Goal: Transaction & Acquisition: Purchase product/service

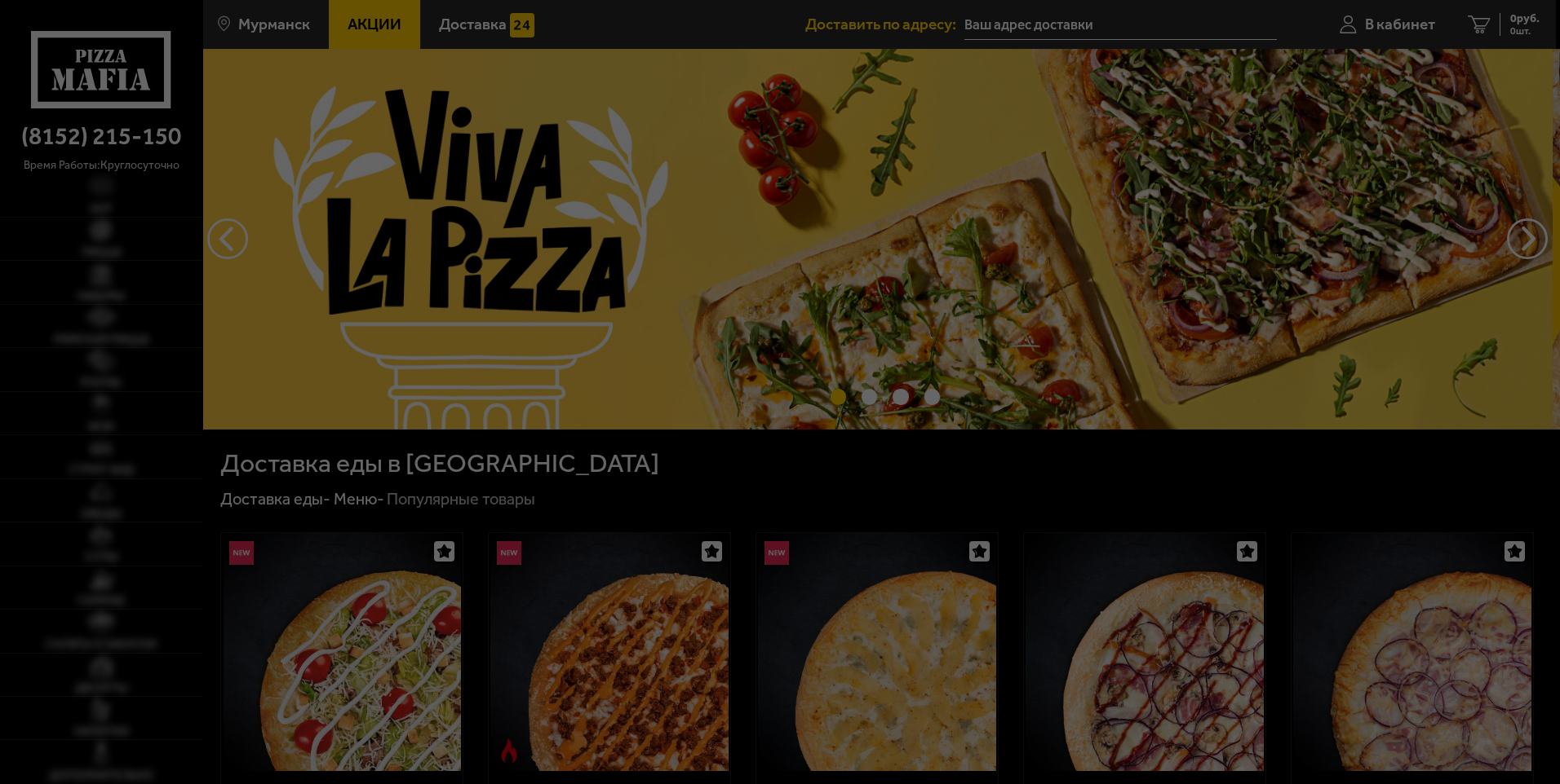
type input "[STREET_ADDRESS][PERSON_NAME]"
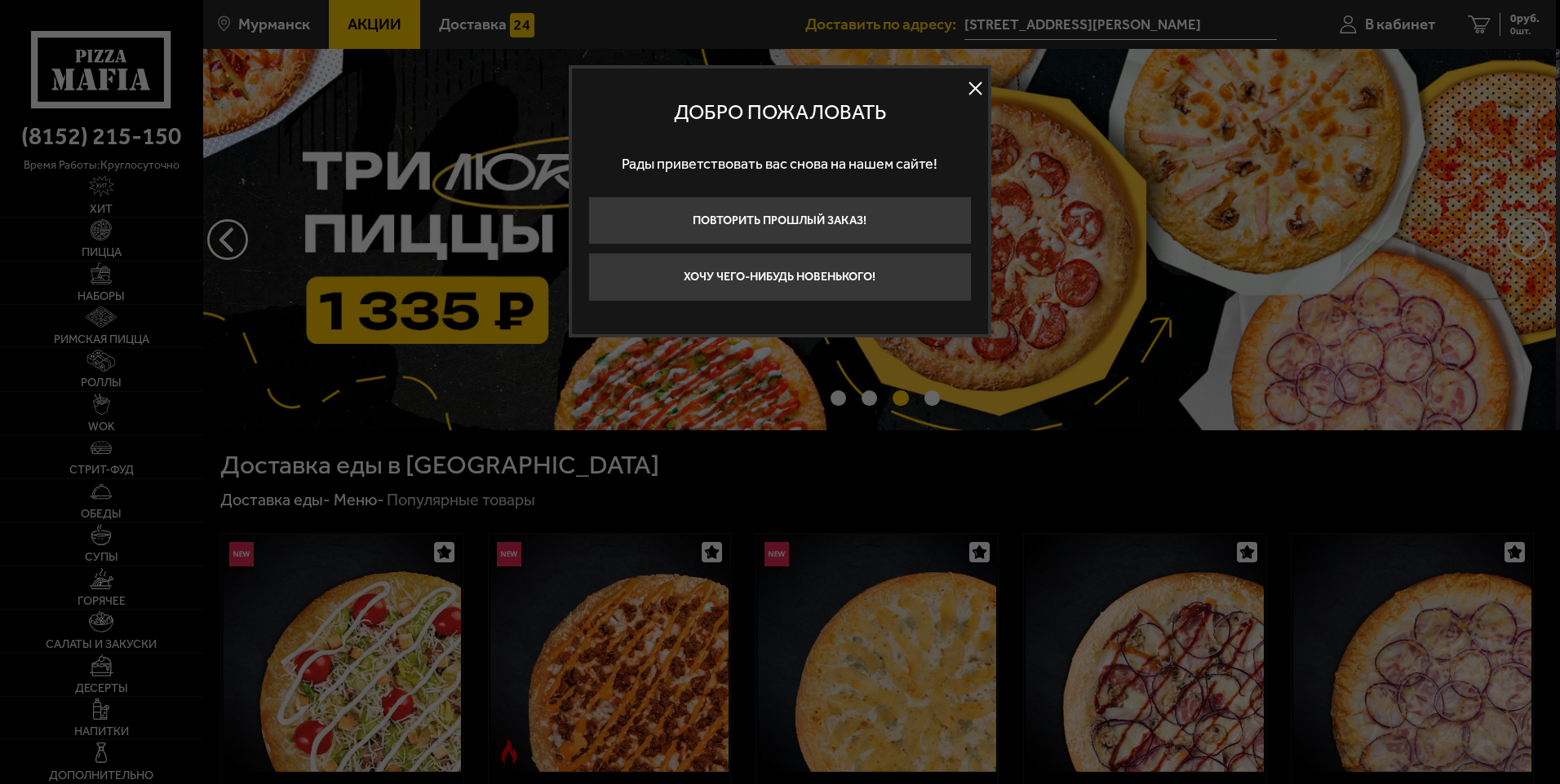
click at [975, 91] on button at bounding box center [975, 88] width 24 height 24
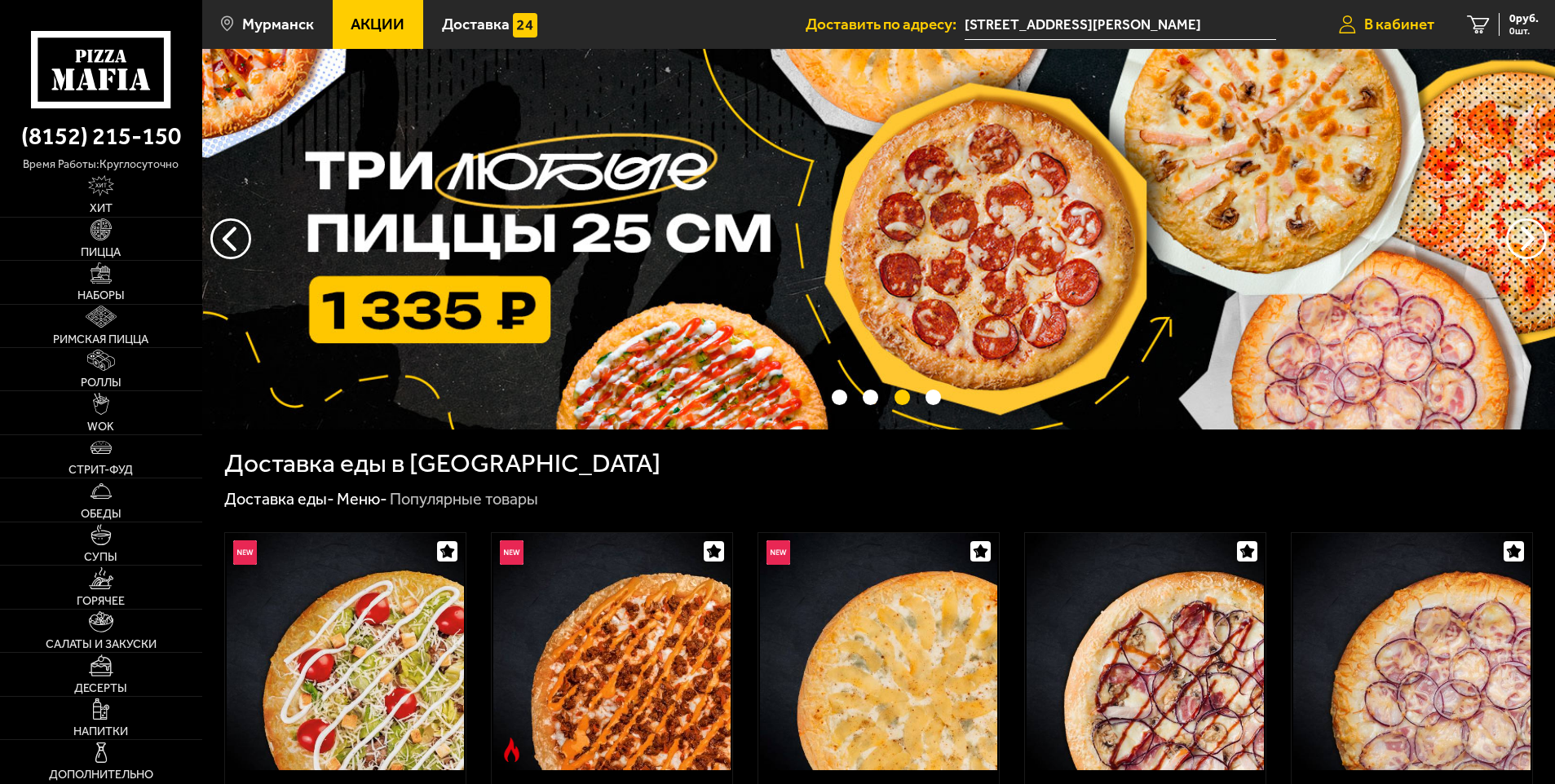
click at [1417, 17] on span "В кабинет" at bounding box center [1400, 24] width 70 height 16
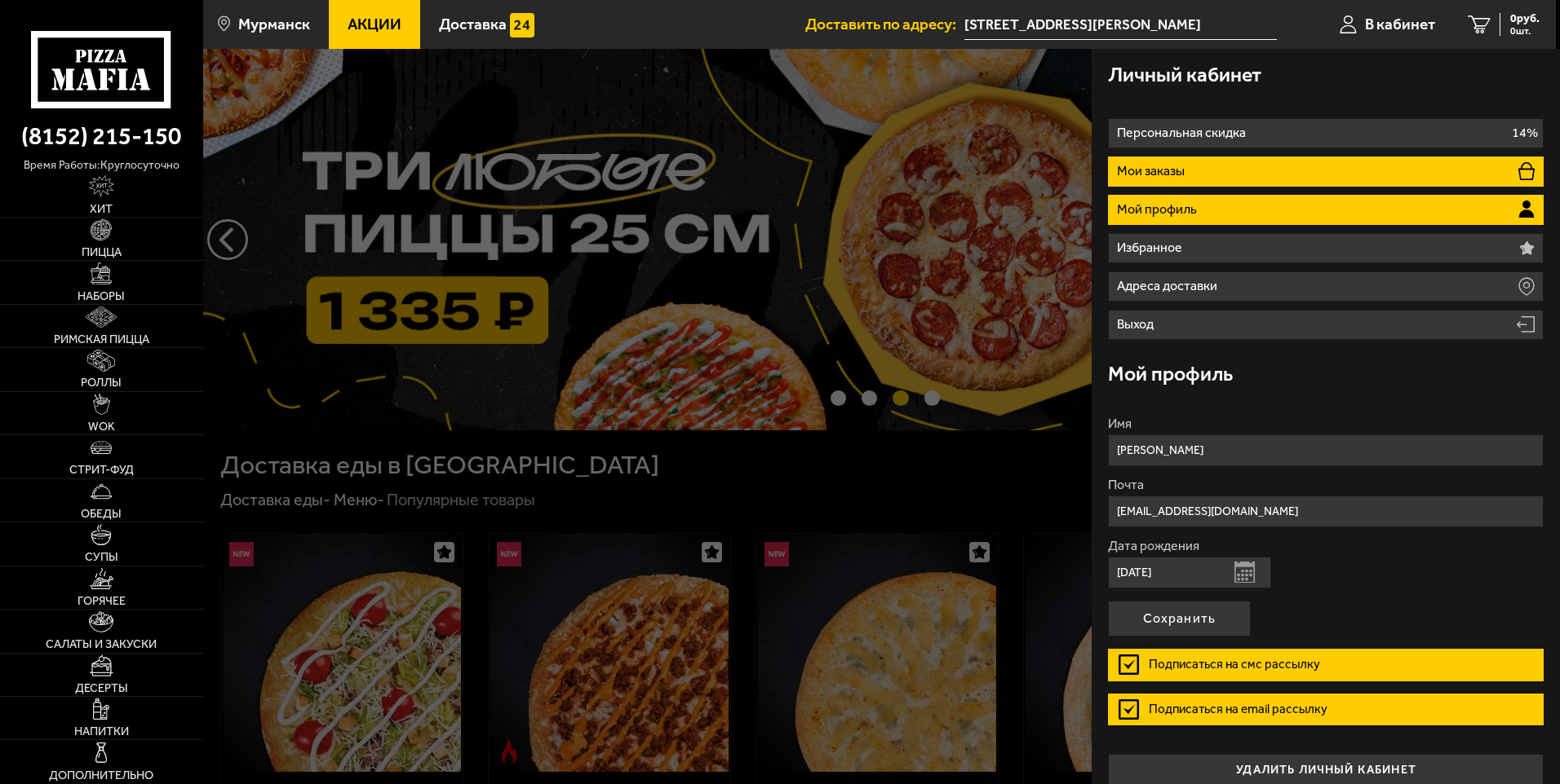
click at [1309, 171] on li "Мои заказы" at bounding box center [1326, 171] width 436 height 30
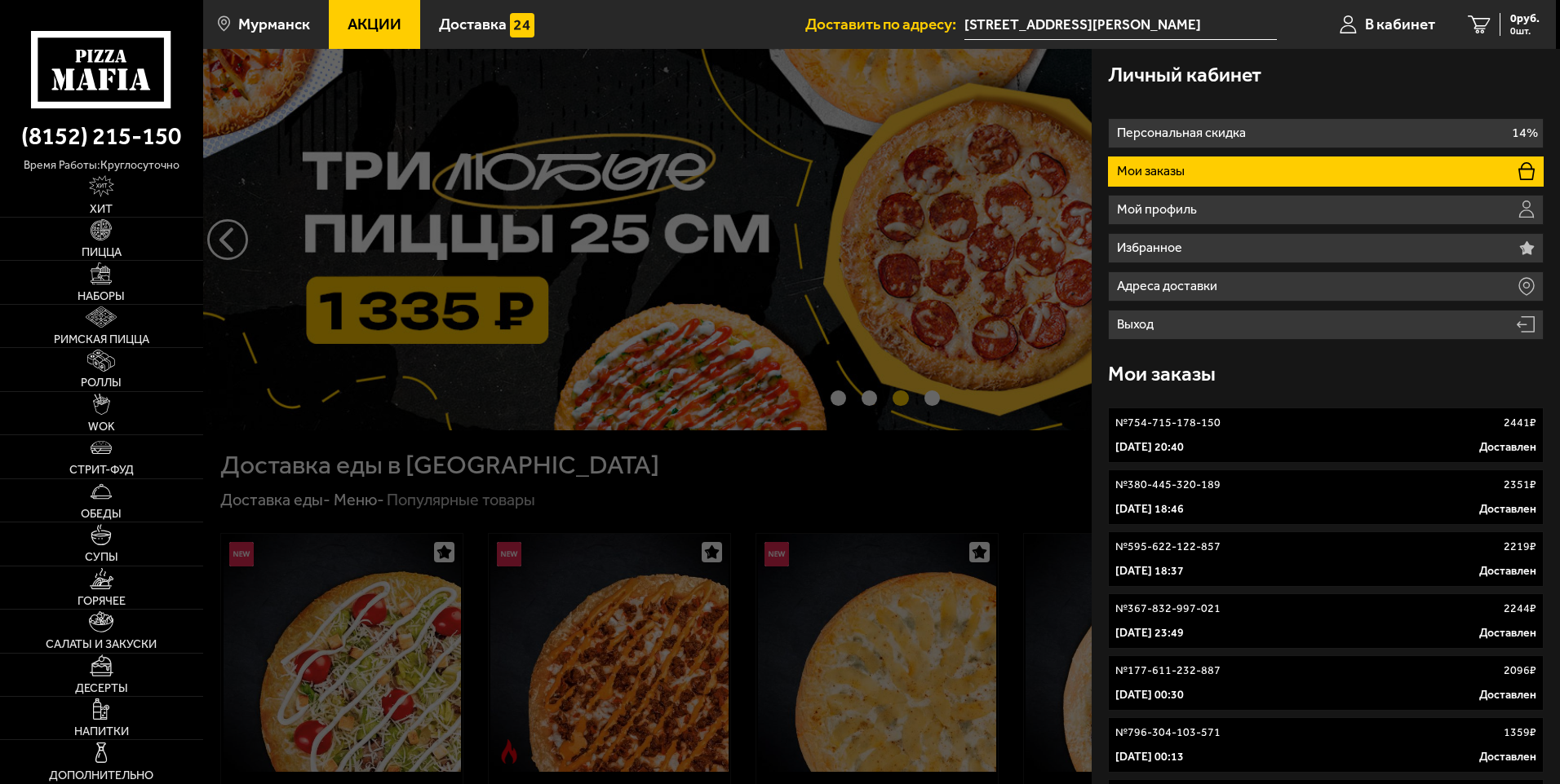
click at [1277, 442] on div "[DATE] 20:40 Доставлен" at bounding box center [1326, 447] width 421 height 17
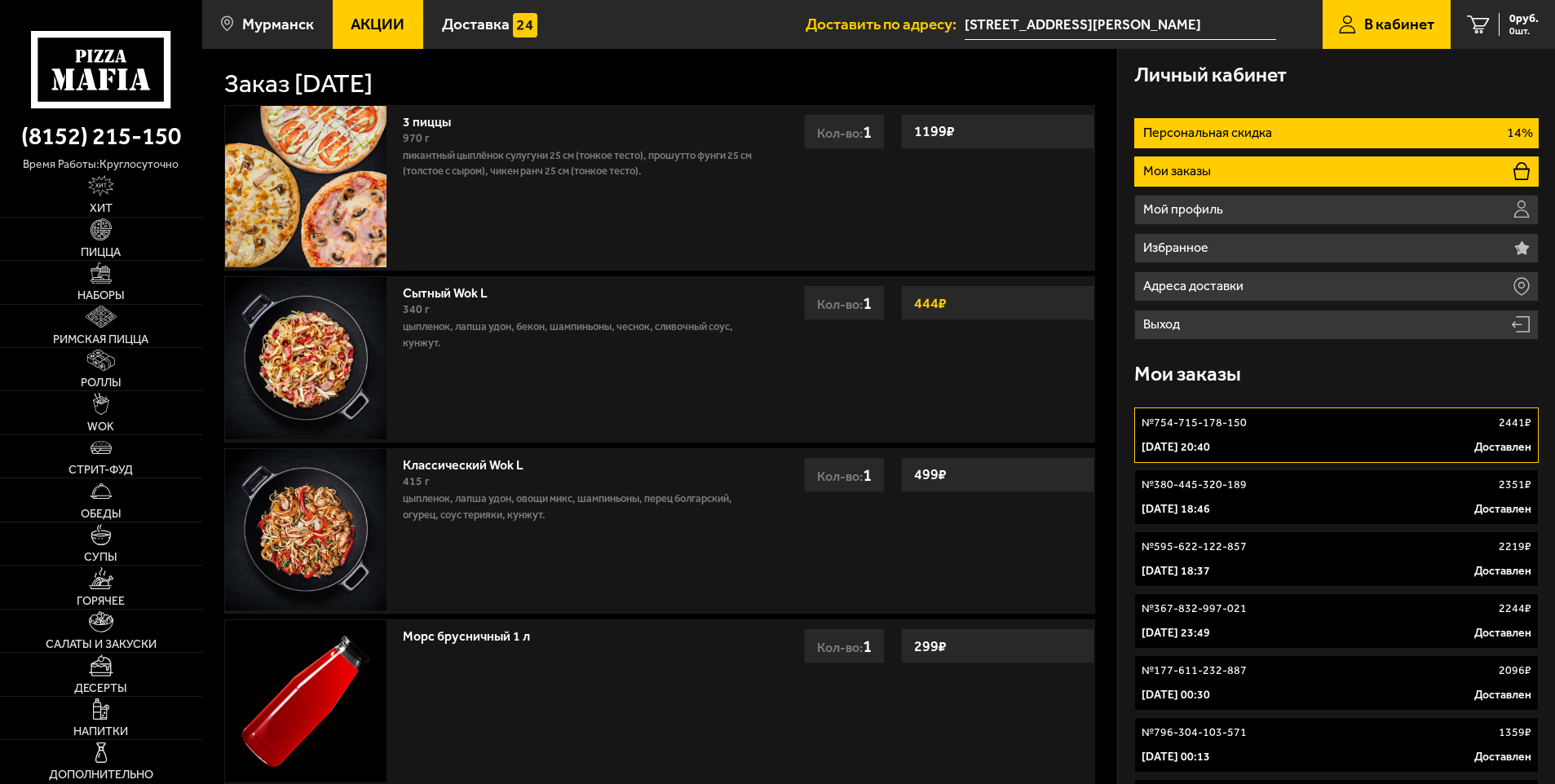
click at [1214, 127] on p "Персональная скидка" at bounding box center [1210, 132] width 133 height 13
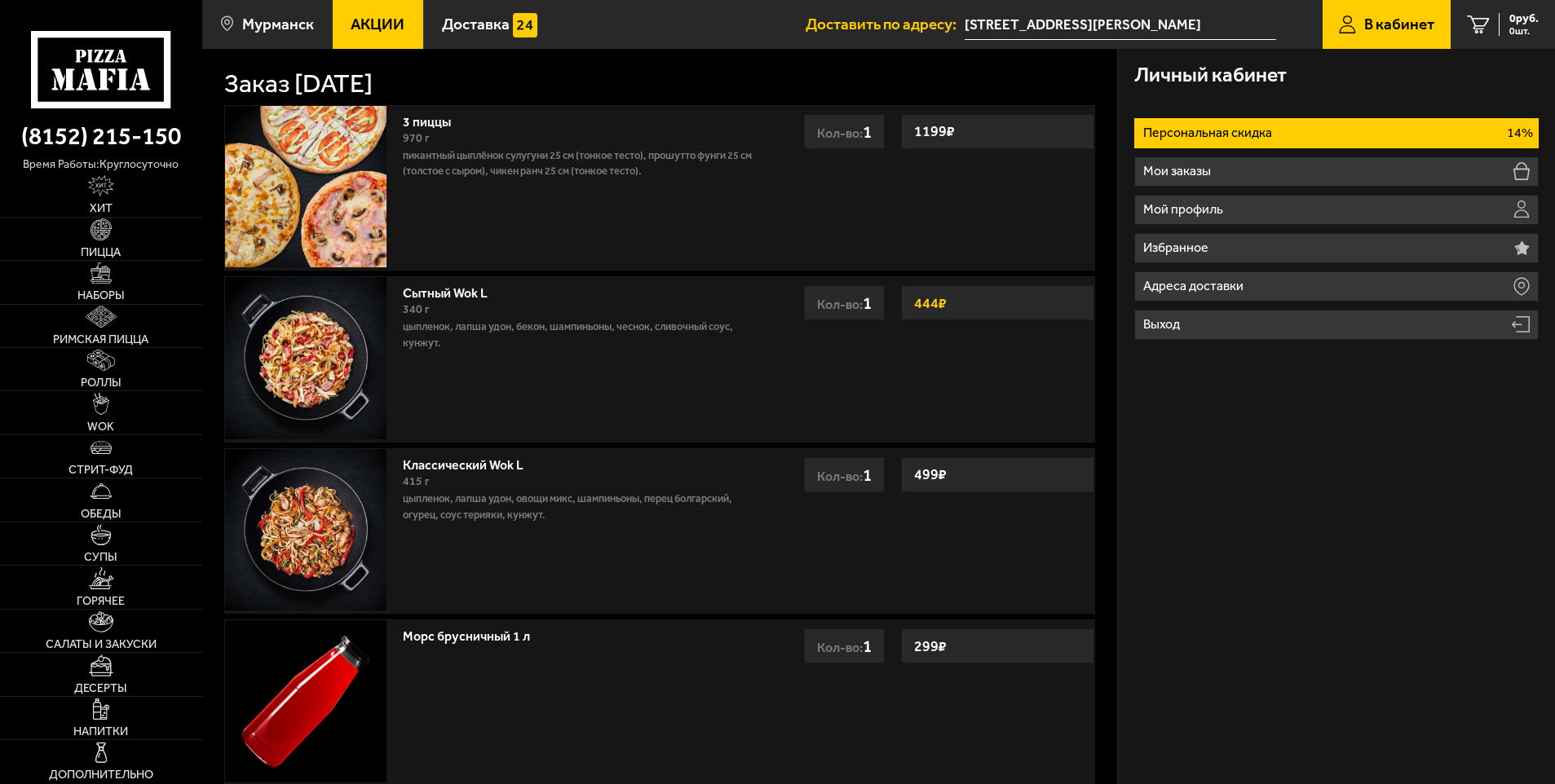
click at [418, 118] on link "3 пиццы" at bounding box center [436, 119] width 64 height 21
click at [126, 279] on link "Наборы" at bounding box center [101, 281] width 202 height 42
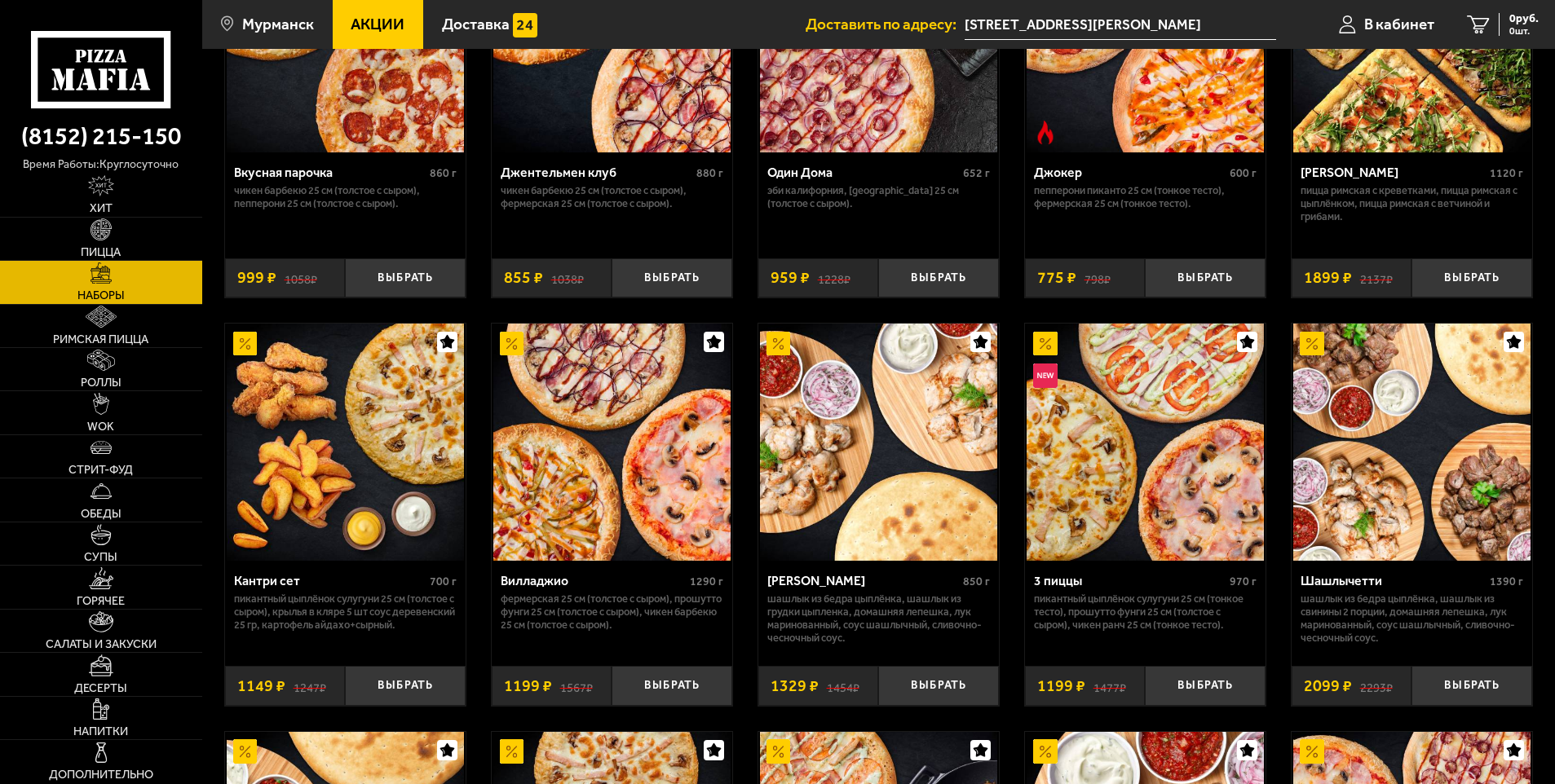
scroll to position [245, 0]
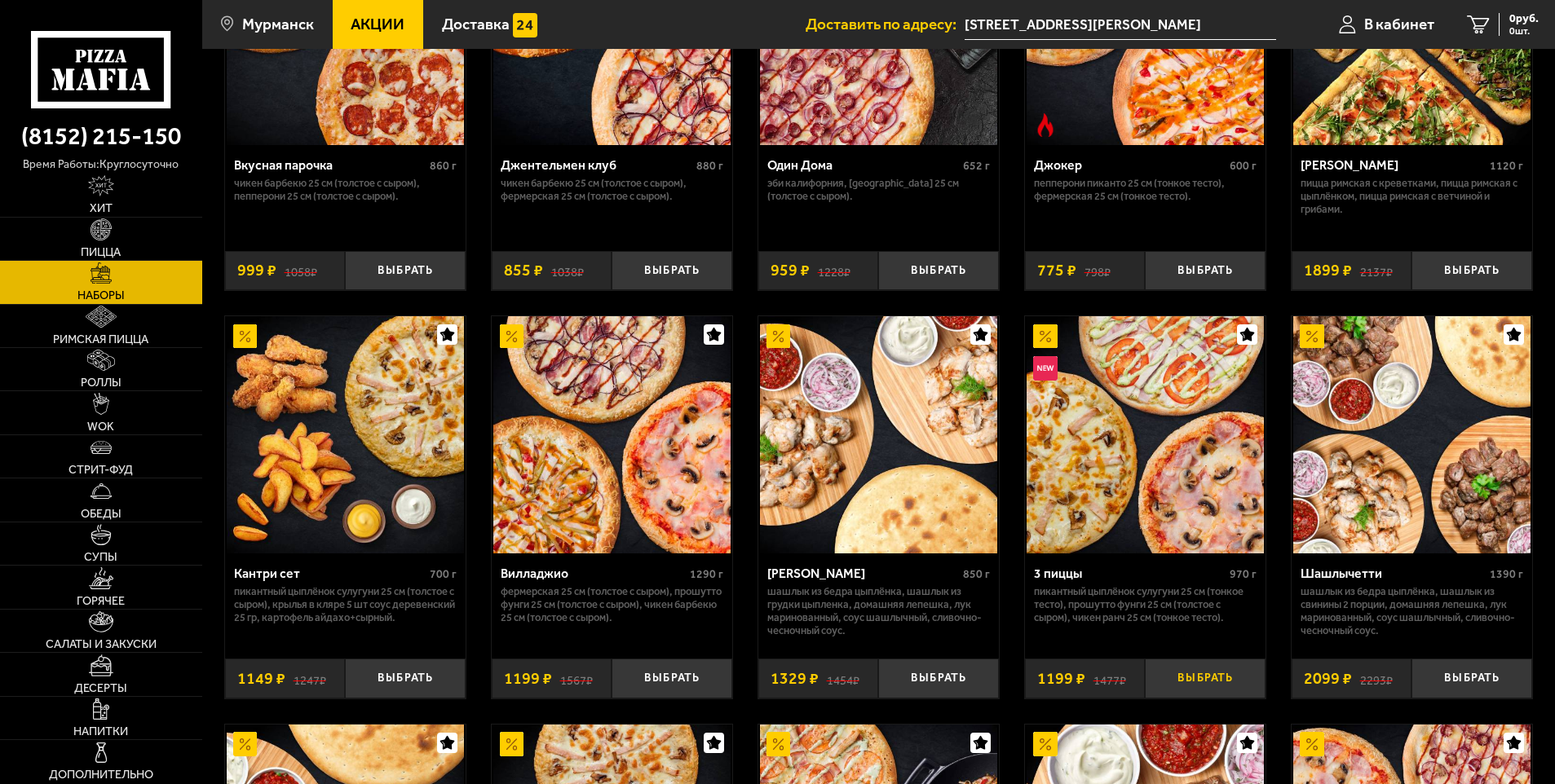
click at [1219, 677] on button "Выбрать" at bounding box center [1205, 679] width 121 height 40
click at [121, 404] on link "WOK" at bounding box center [101, 412] width 202 height 42
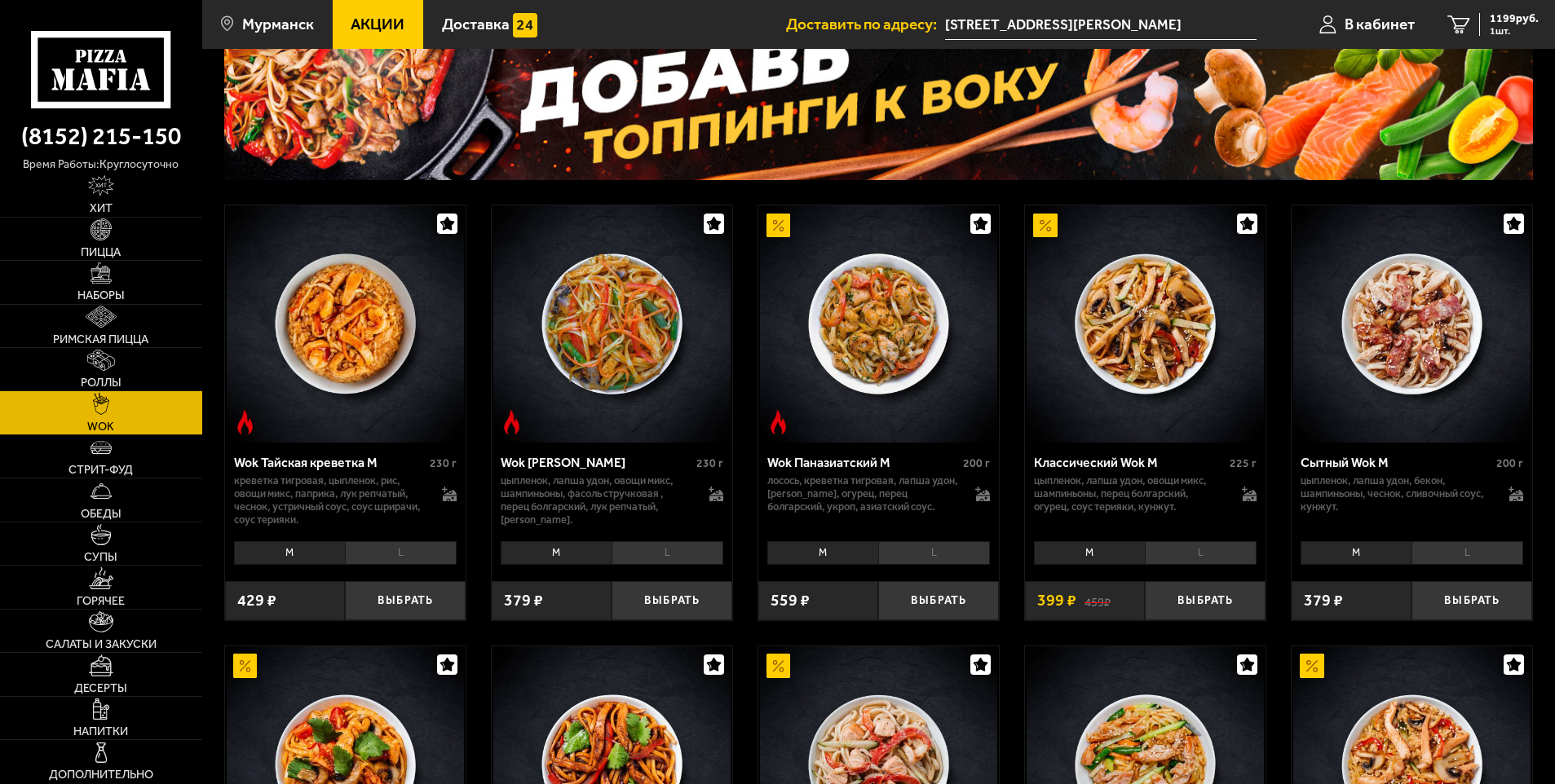
scroll to position [163, 0]
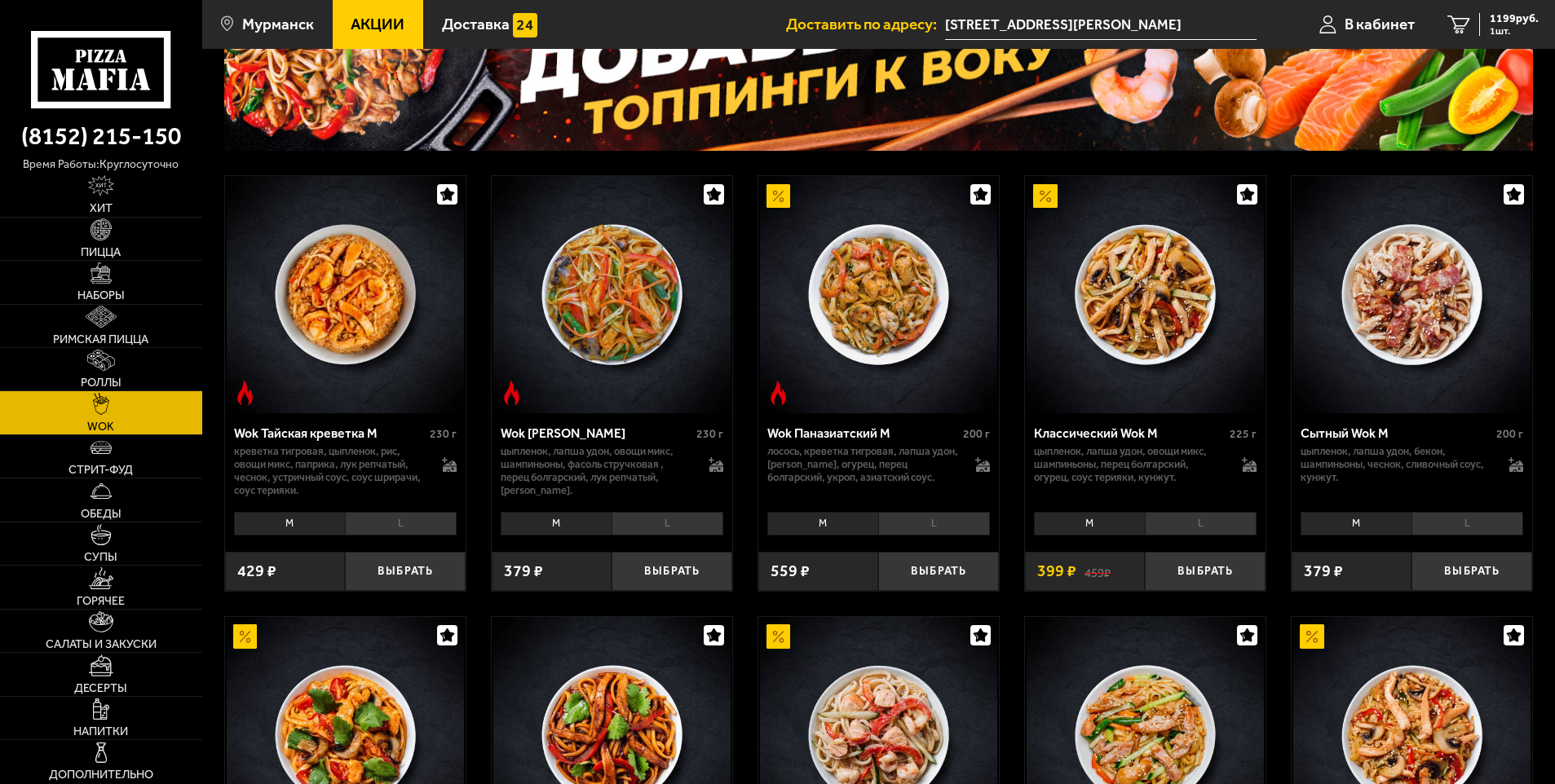
click at [1448, 529] on li "L" at bounding box center [1467, 522] width 111 height 22
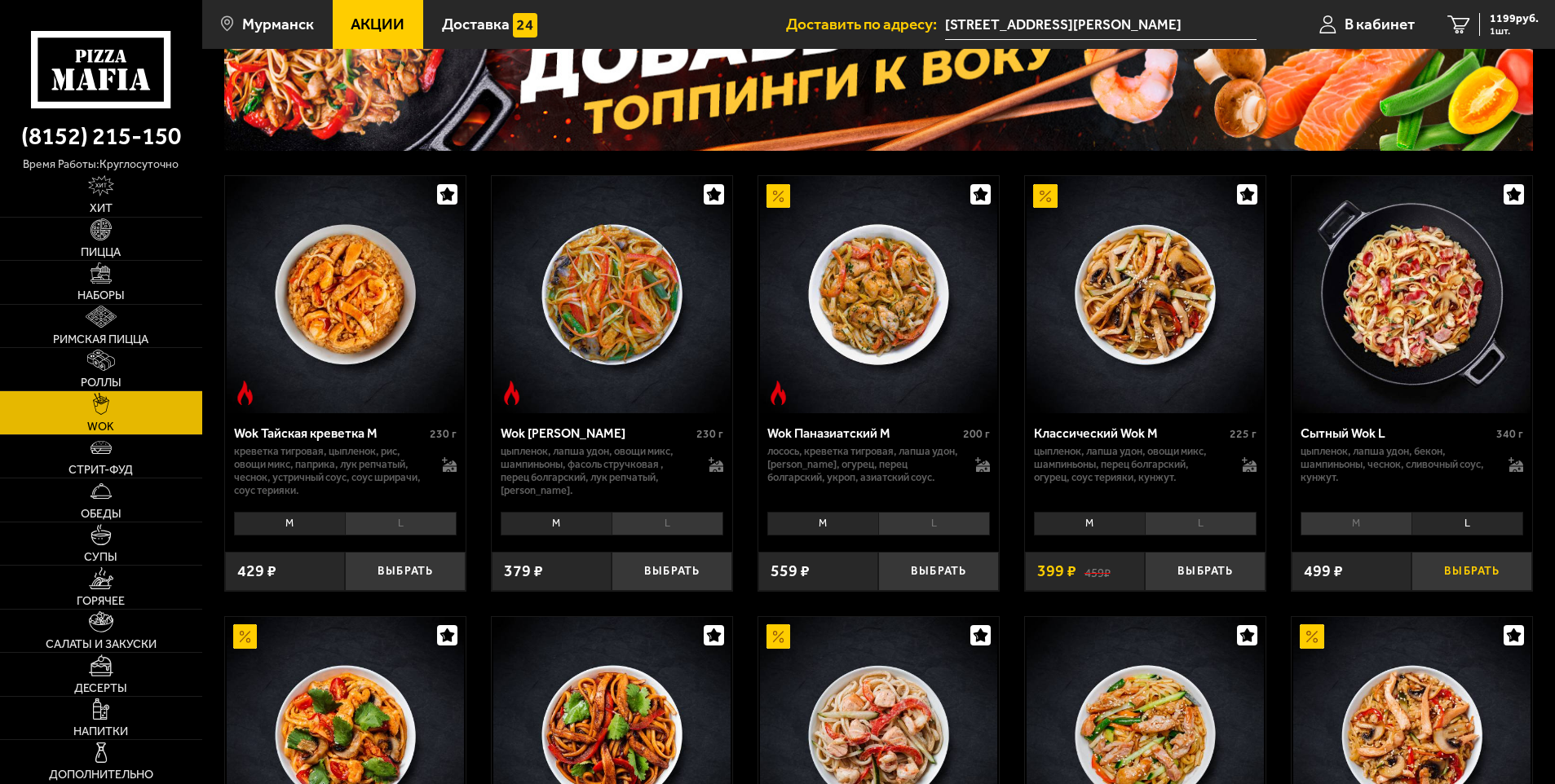
click at [1482, 571] on button "Выбрать" at bounding box center [1472, 571] width 121 height 40
click at [1224, 526] on li "L" at bounding box center [1200, 522] width 111 height 22
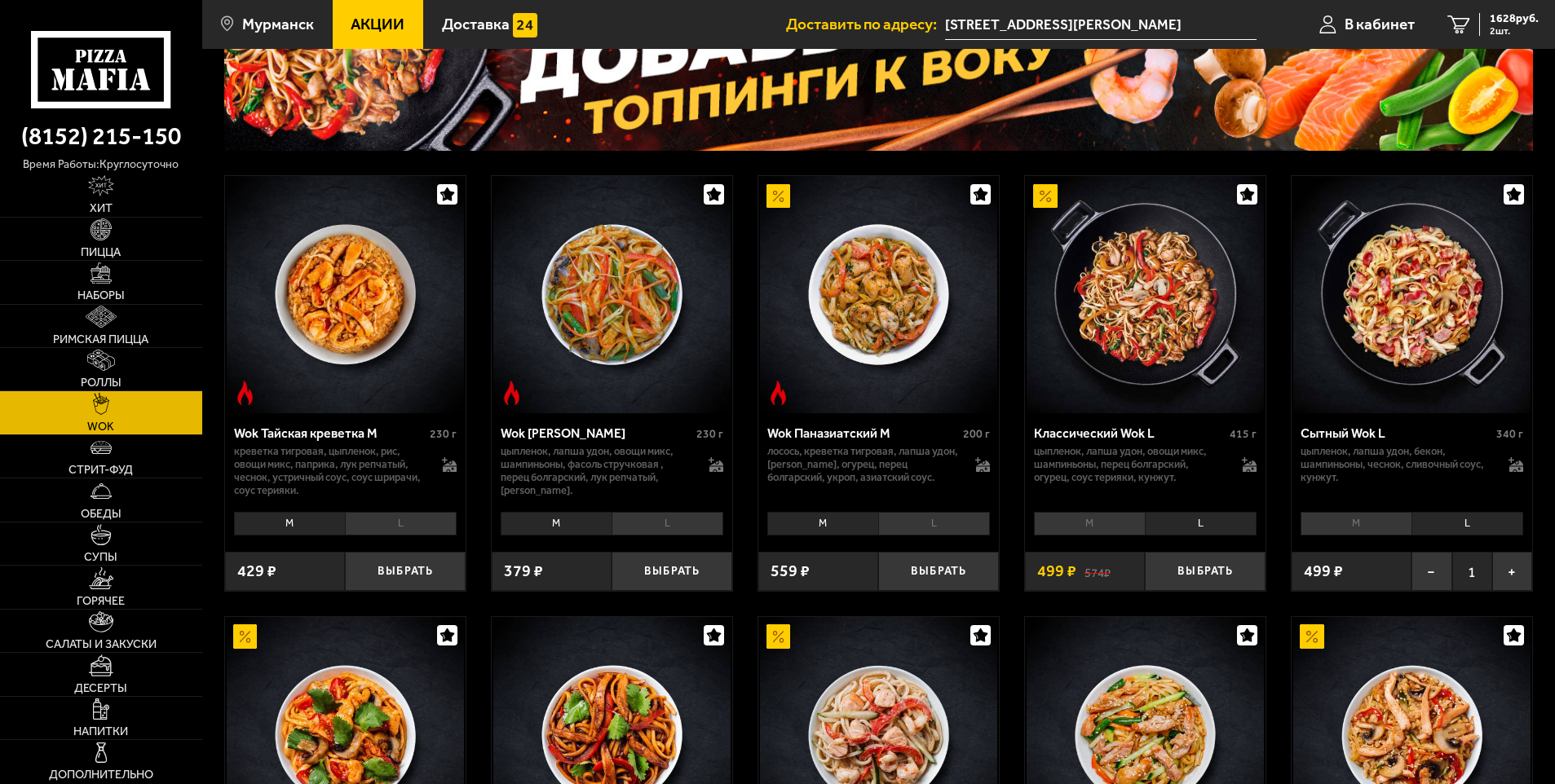
click at [1495, 527] on li "L" at bounding box center [1467, 522] width 111 height 22
click at [1466, 526] on li "L" at bounding box center [1467, 522] width 111 height 22
click at [1364, 535] on li "M" at bounding box center [1357, 522] width 111 height 22
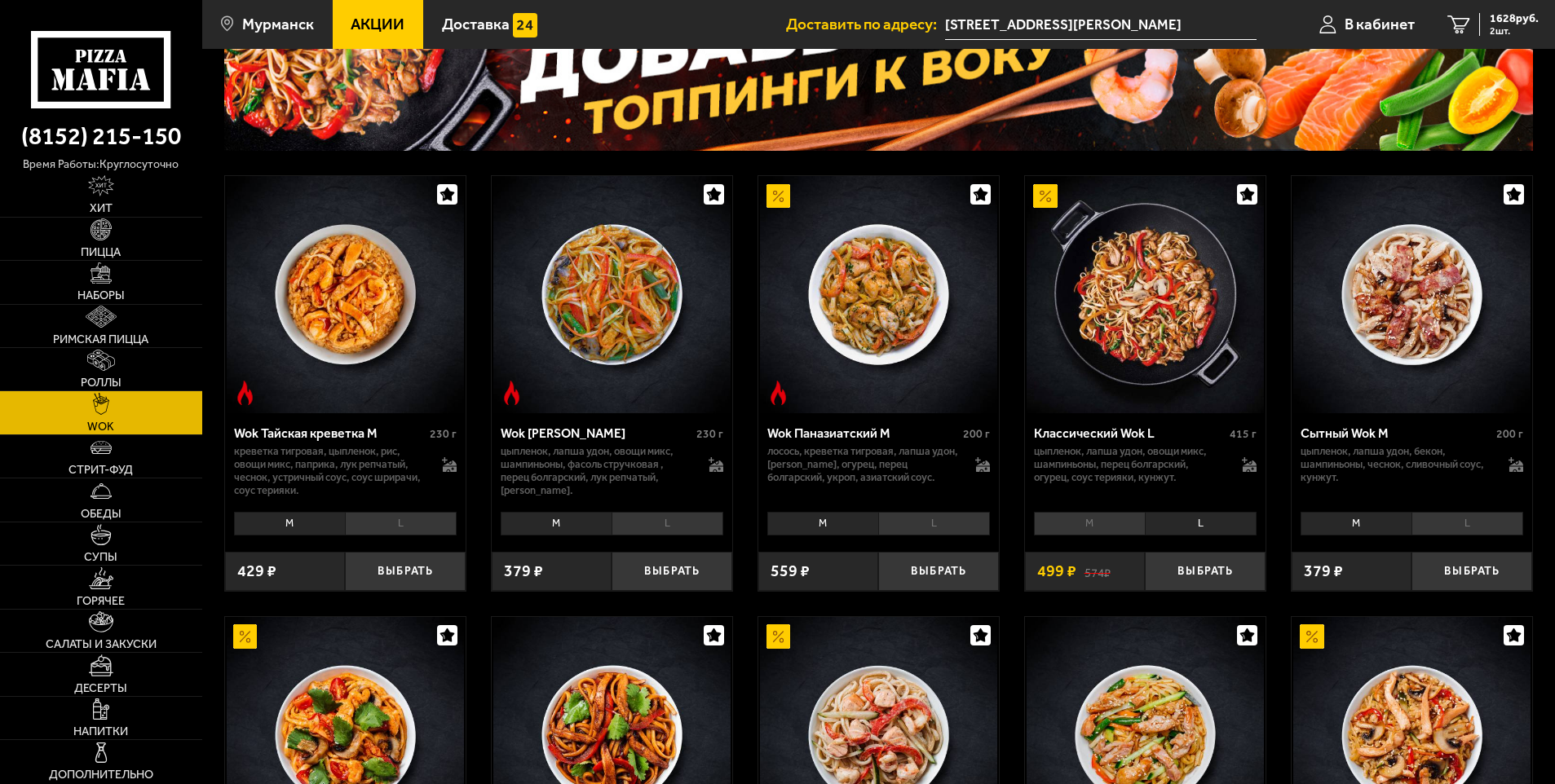
click at [1449, 521] on li "L" at bounding box center [1467, 522] width 111 height 22
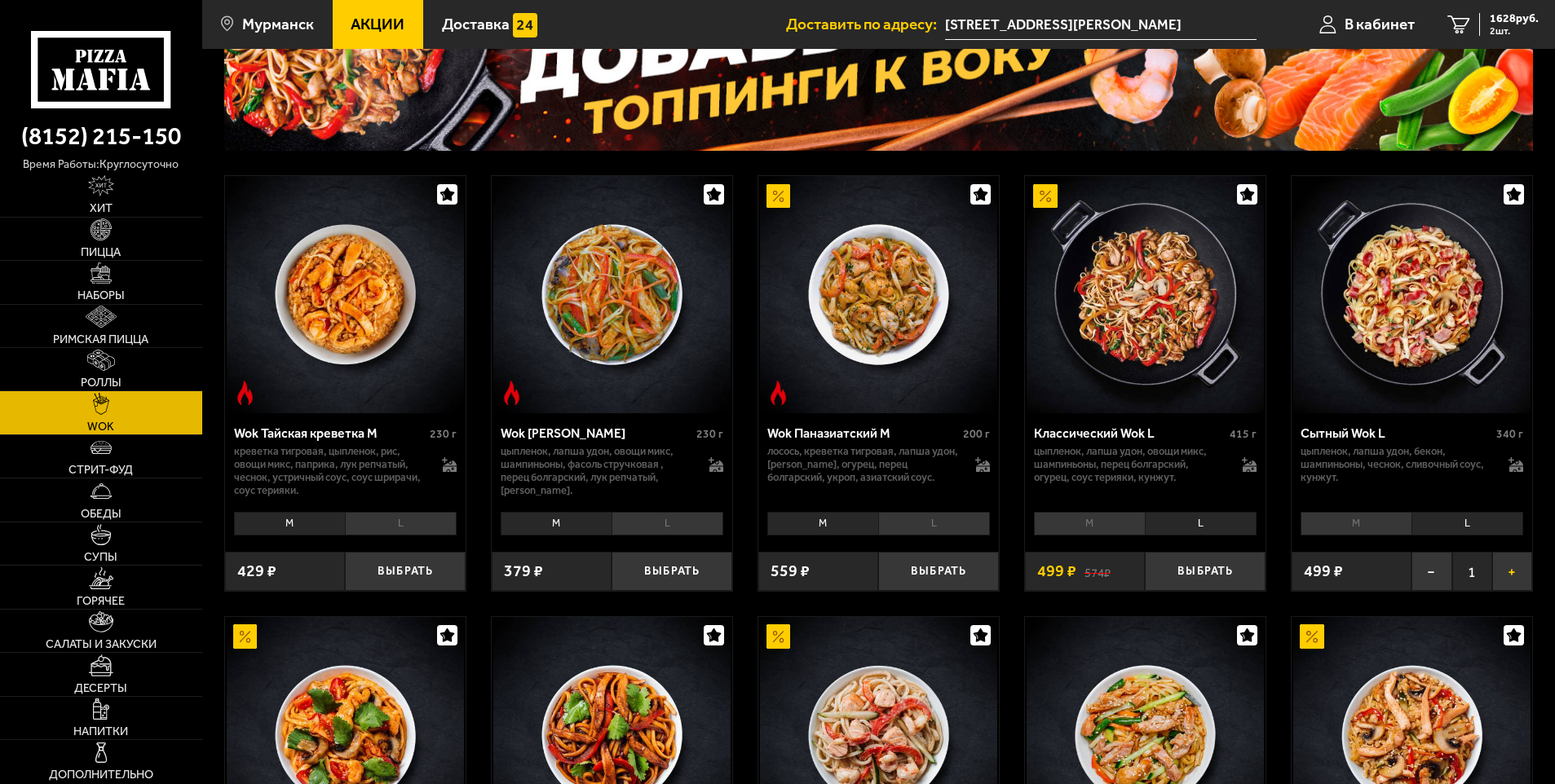
click at [1526, 572] on button "+" at bounding box center [1512, 571] width 40 height 40
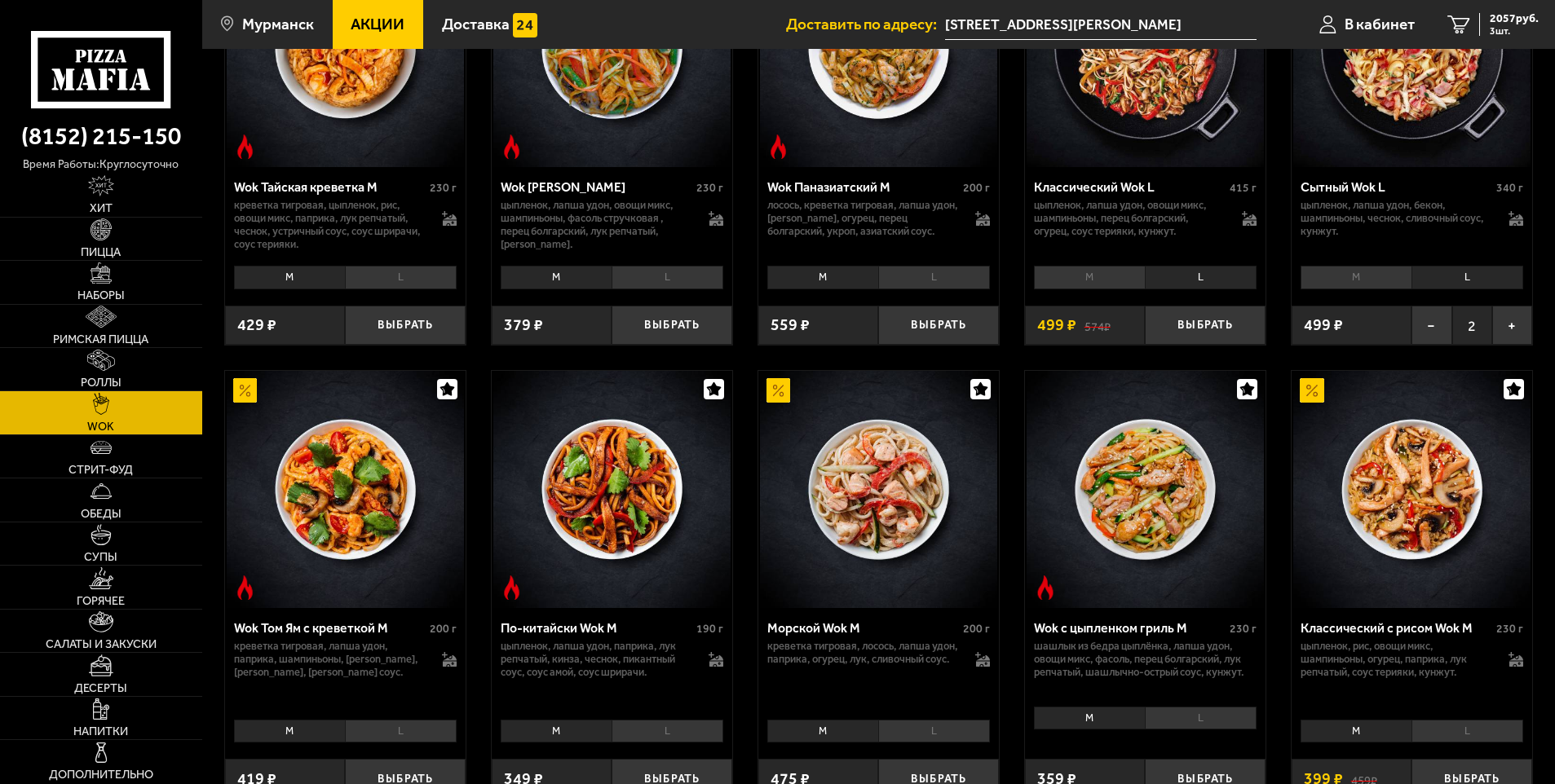
scroll to position [0, 0]
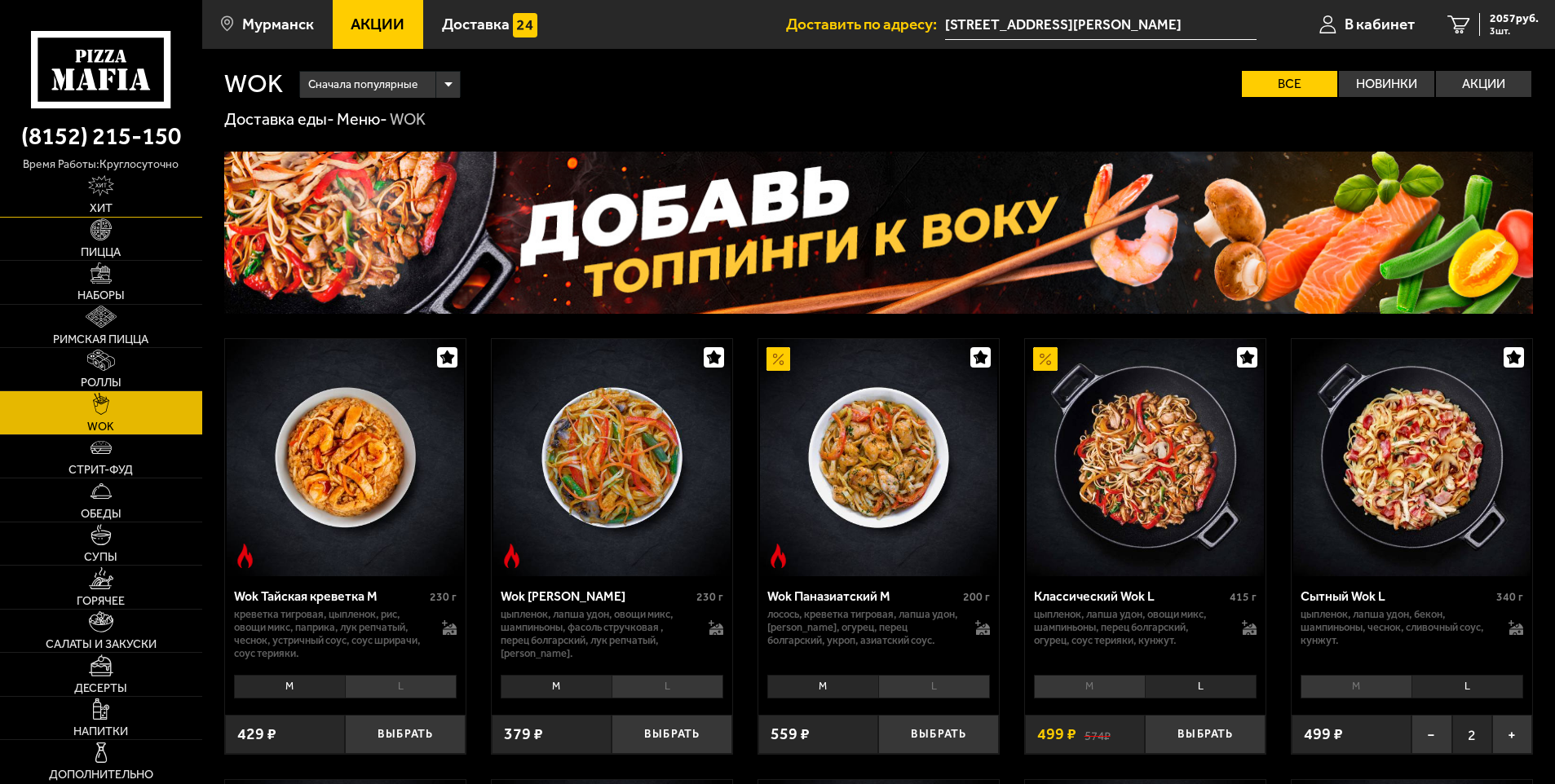
click at [116, 211] on link "Хит" at bounding box center [101, 194] width 202 height 42
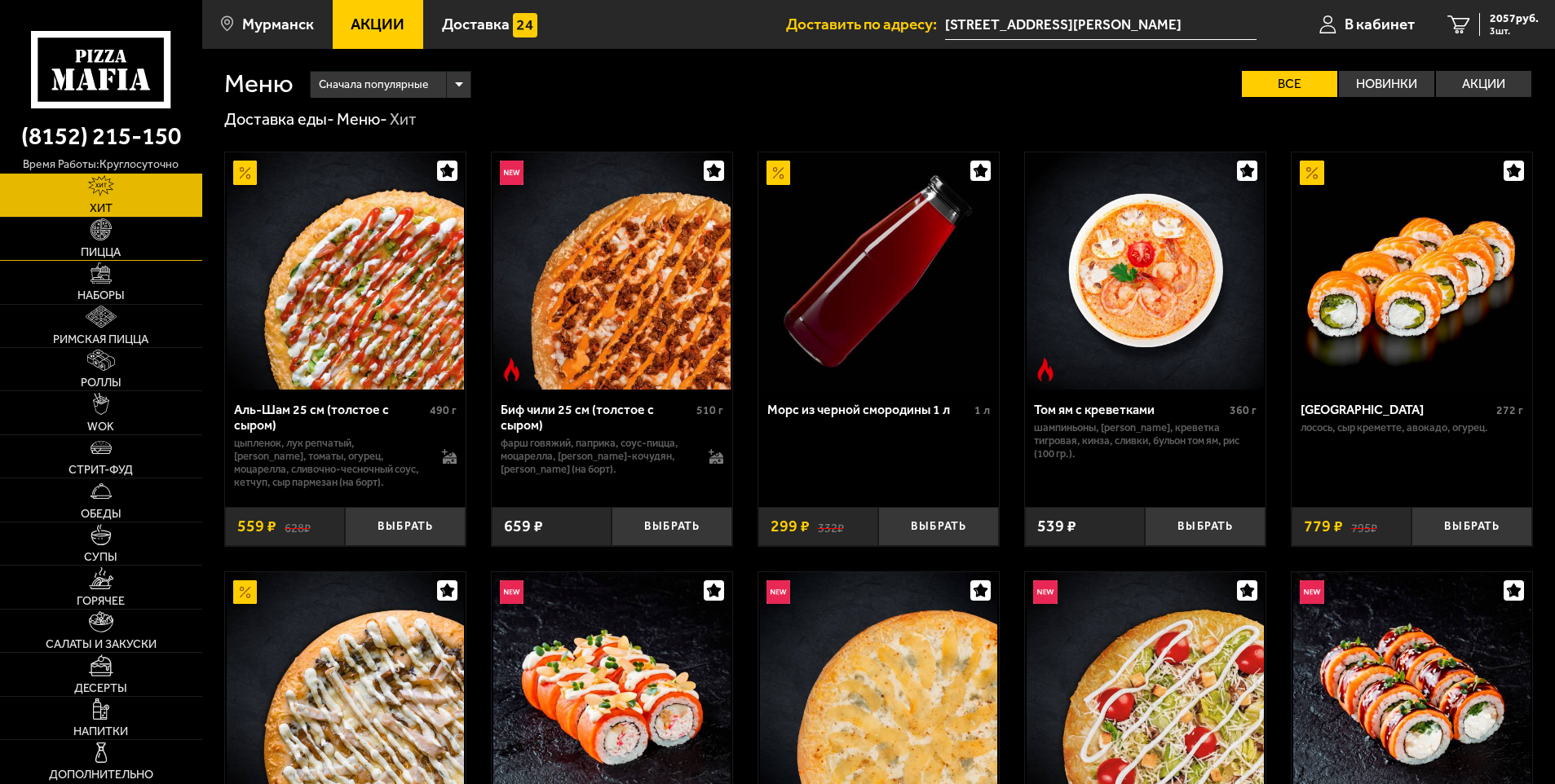
click at [140, 245] on link "Пицца" at bounding box center [101, 238] width 202 height 42
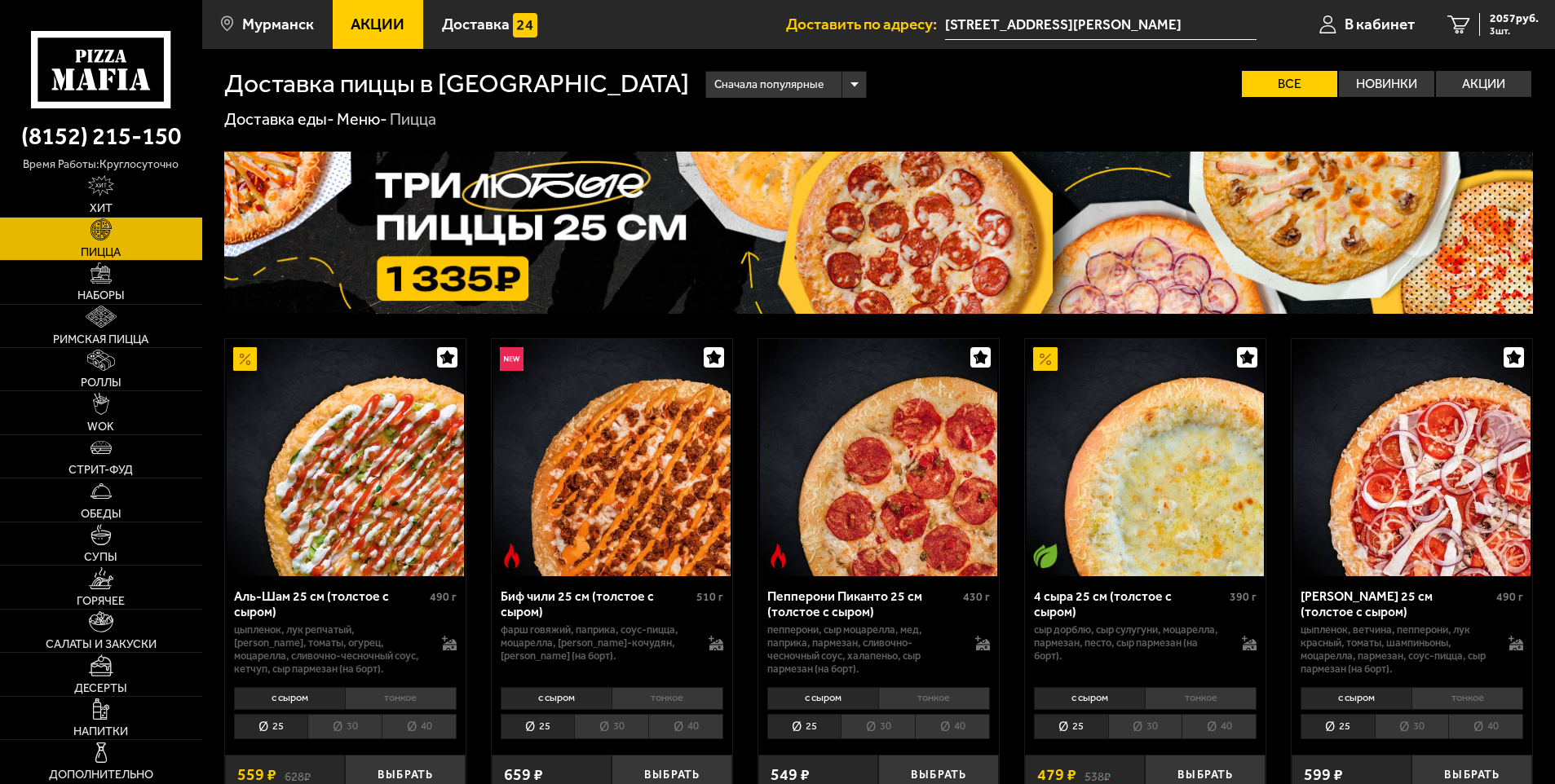
click at [401, 692] on li "тонкое" at bounding box center [400, 698] width 111 height 22
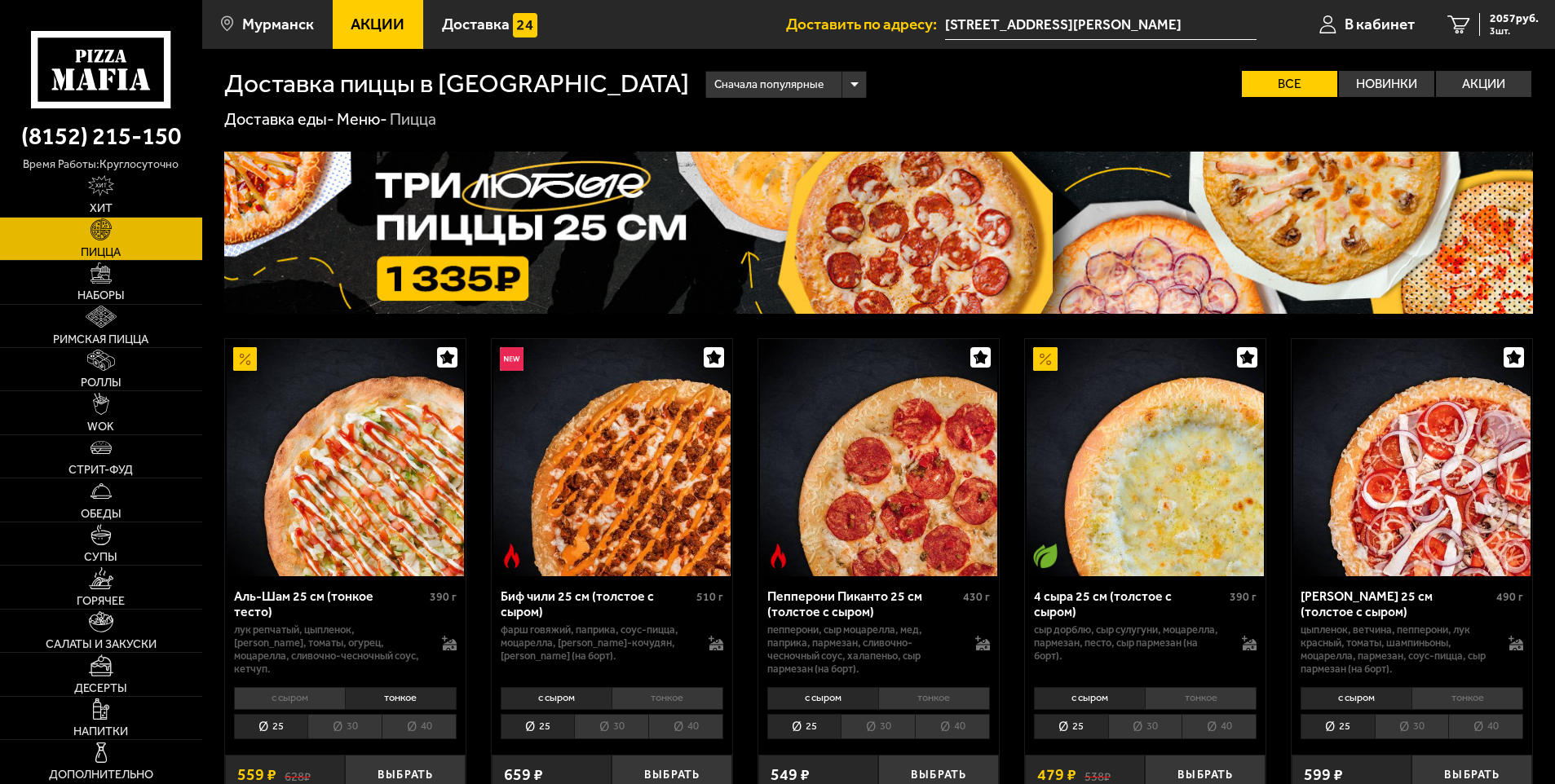
click at [343, 729] on li "30" at bounding box center [345, 727] width 74 height 25
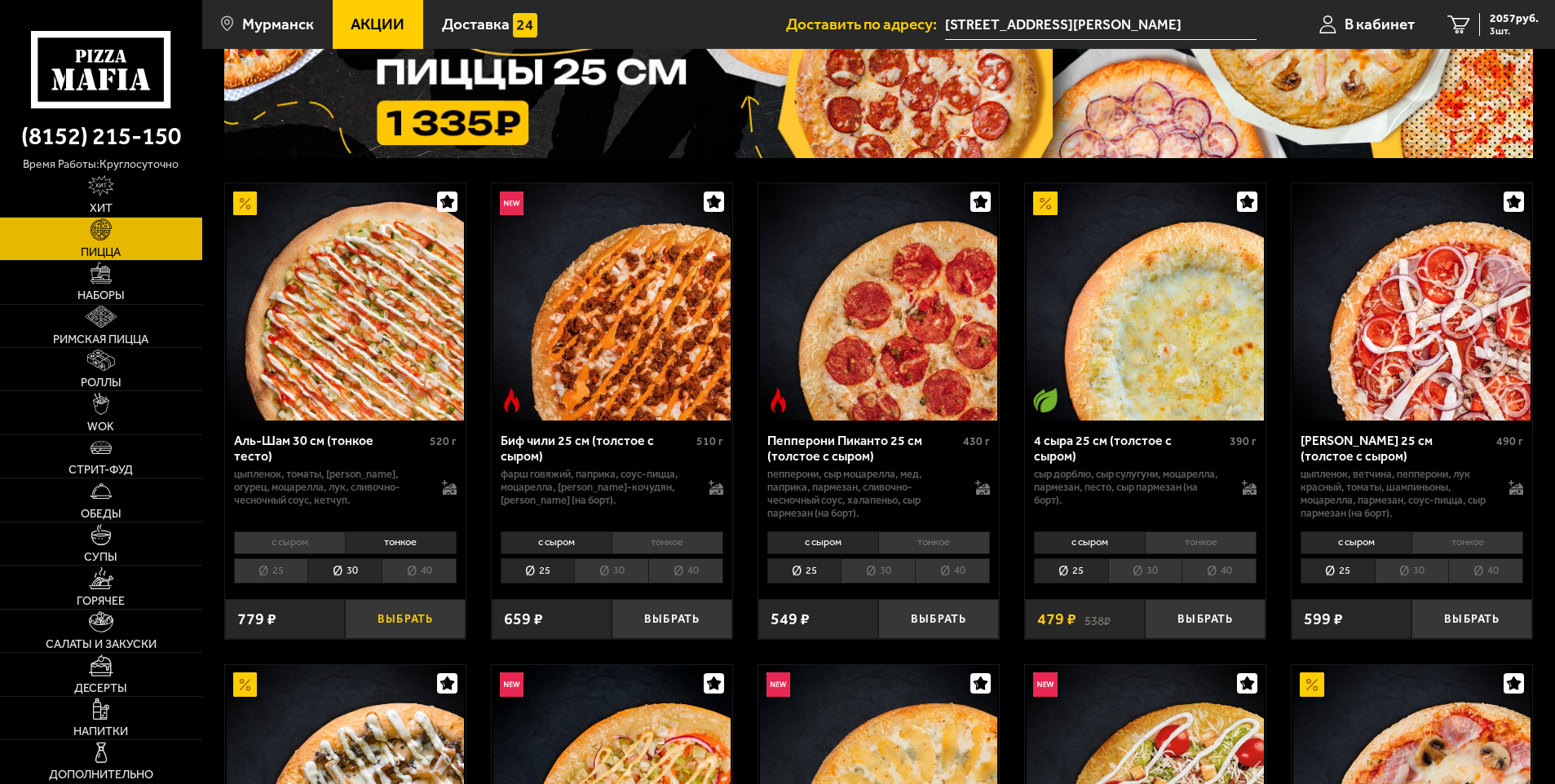
scroll to position [163, 0]
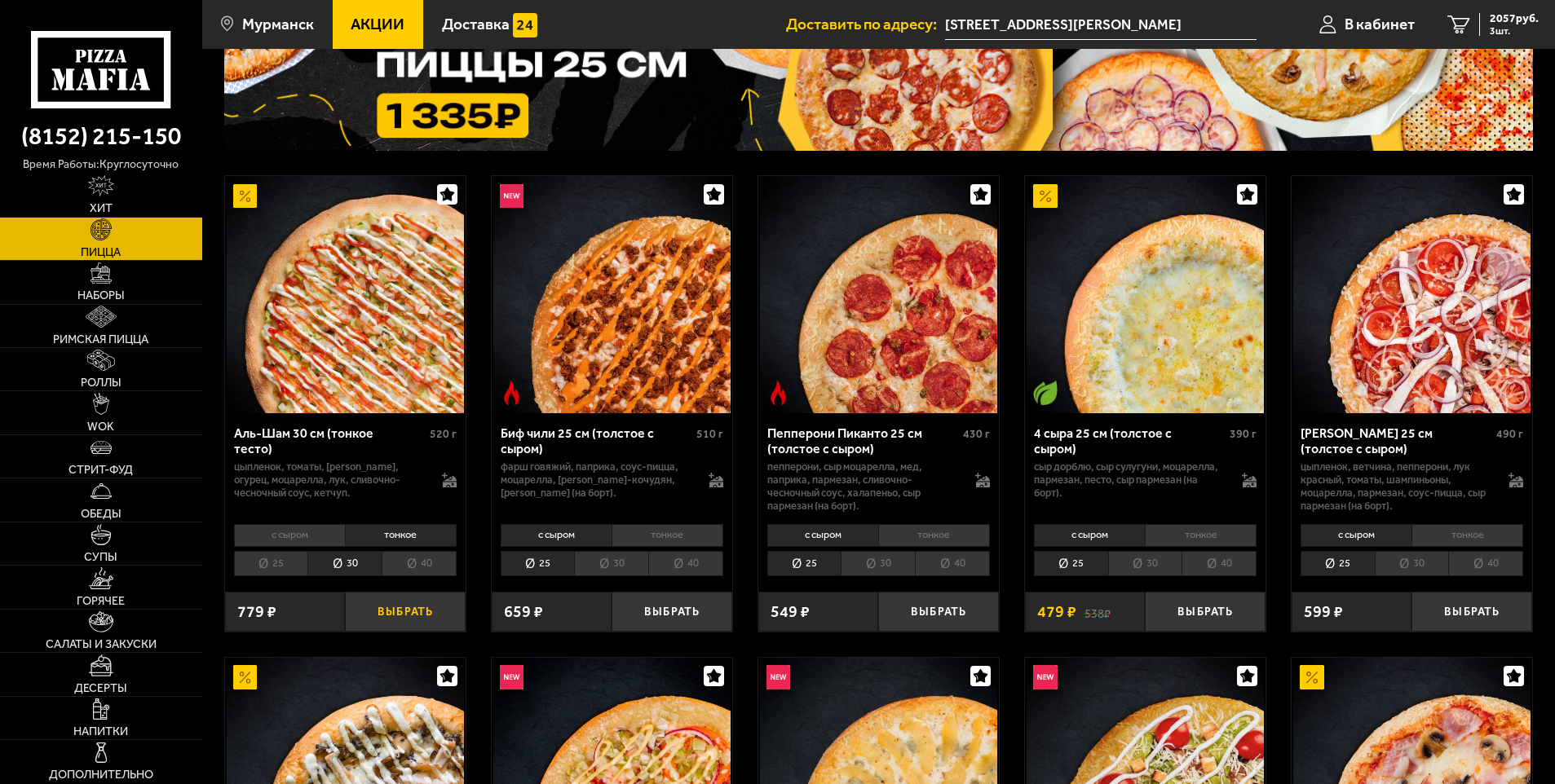
click at [402, 621] on button "Выбрать" at bounding box center [405, 611] width 121 height 40
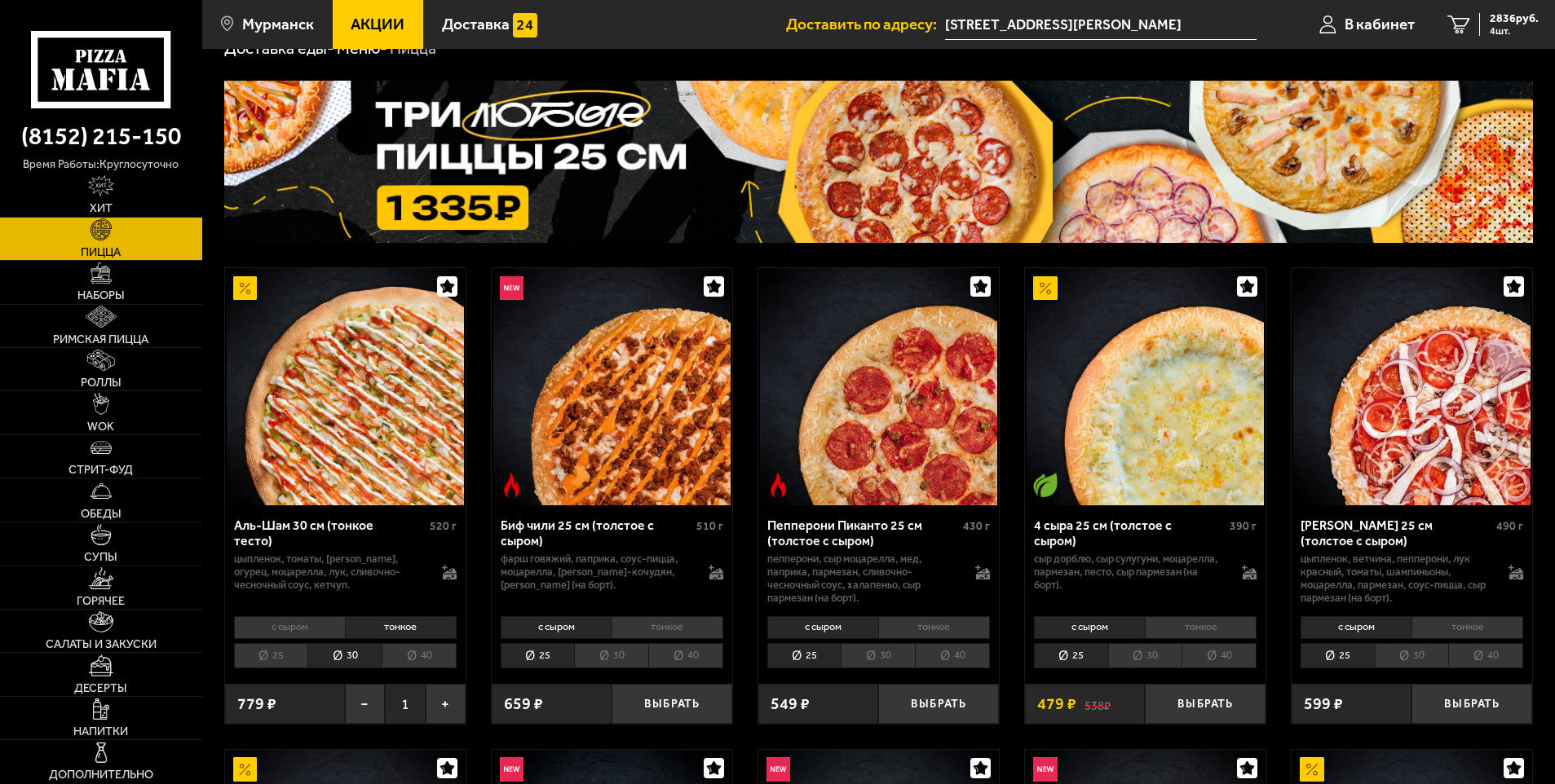
scroll to position [0, 0]
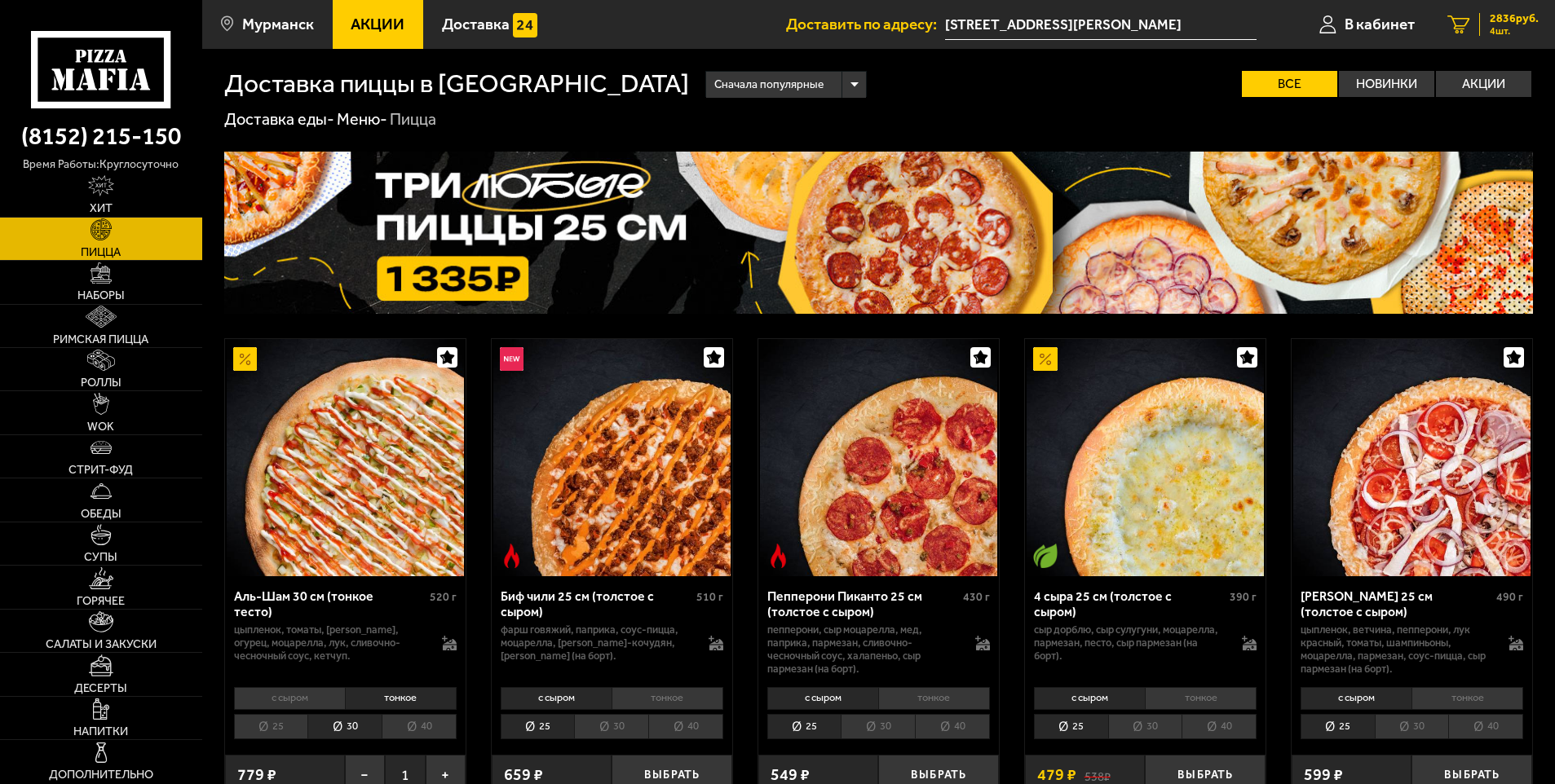
click at [1508, 31] on span "4 шт." at bounding box center [1515, 31] width 49 height 10
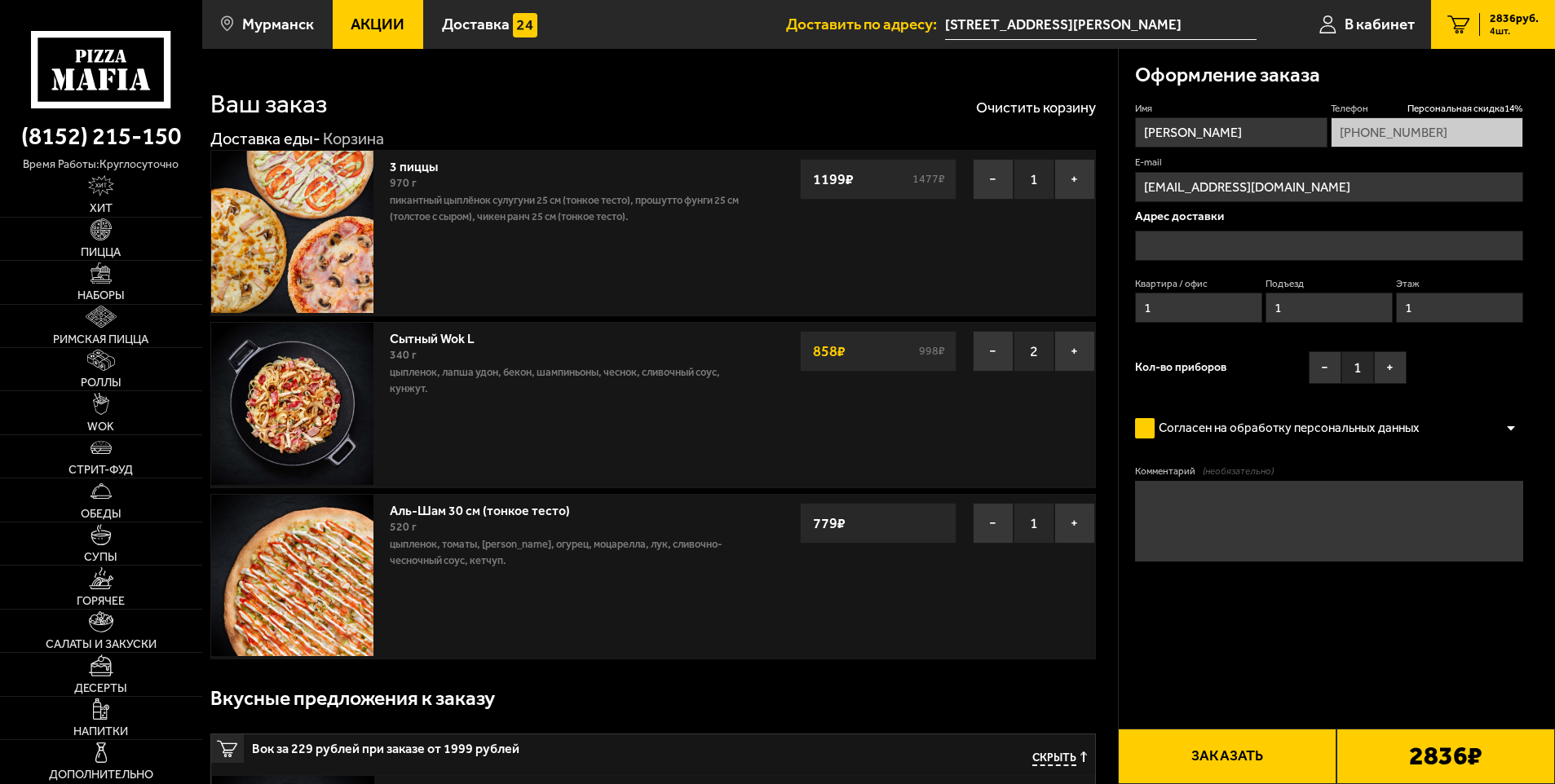
type input "[STREET_ADDRESS][PERSON_NAME]"
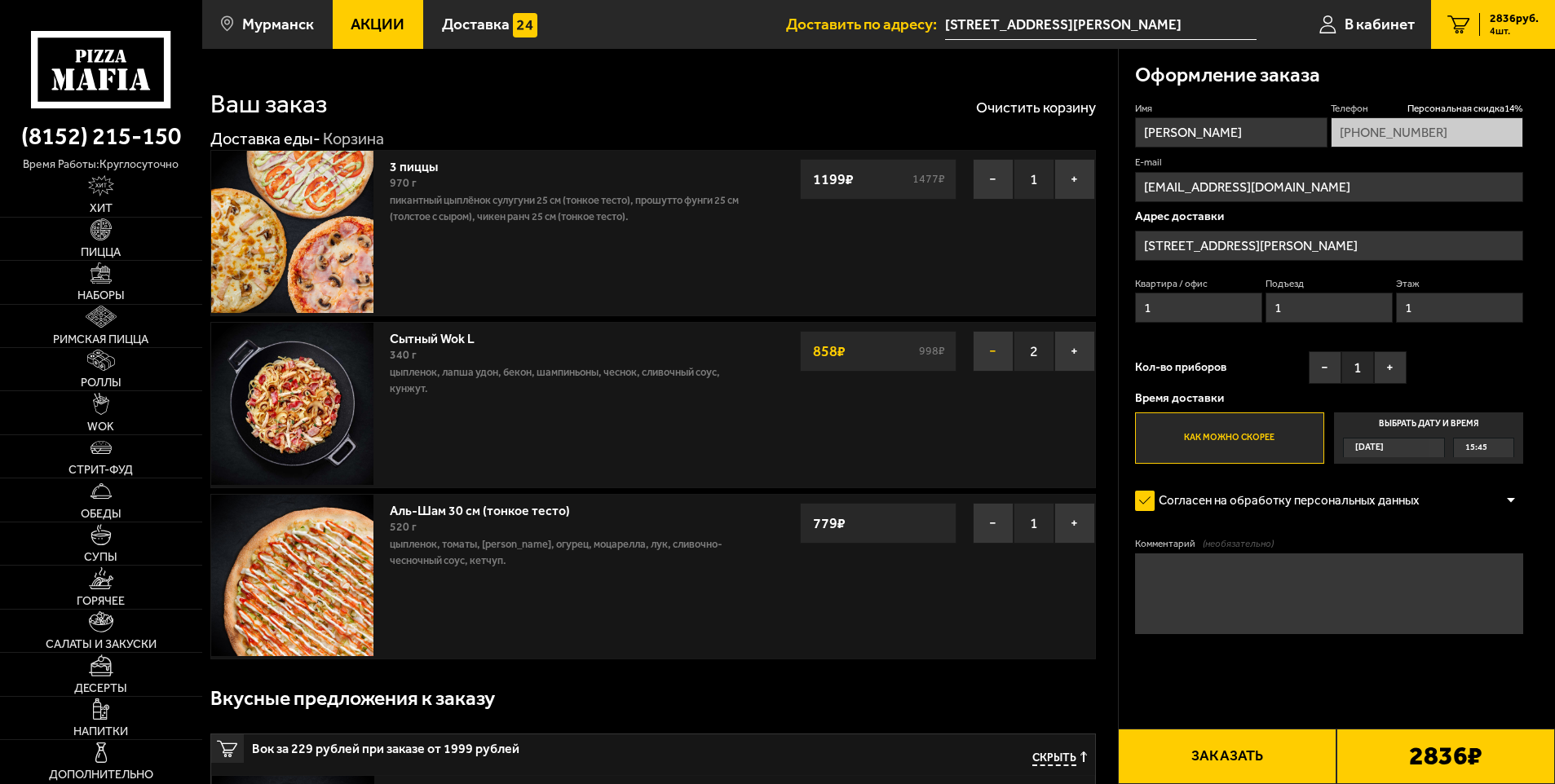
click at [996, 354] on button "−" at bounding box center [993, 351] width 41 height 41
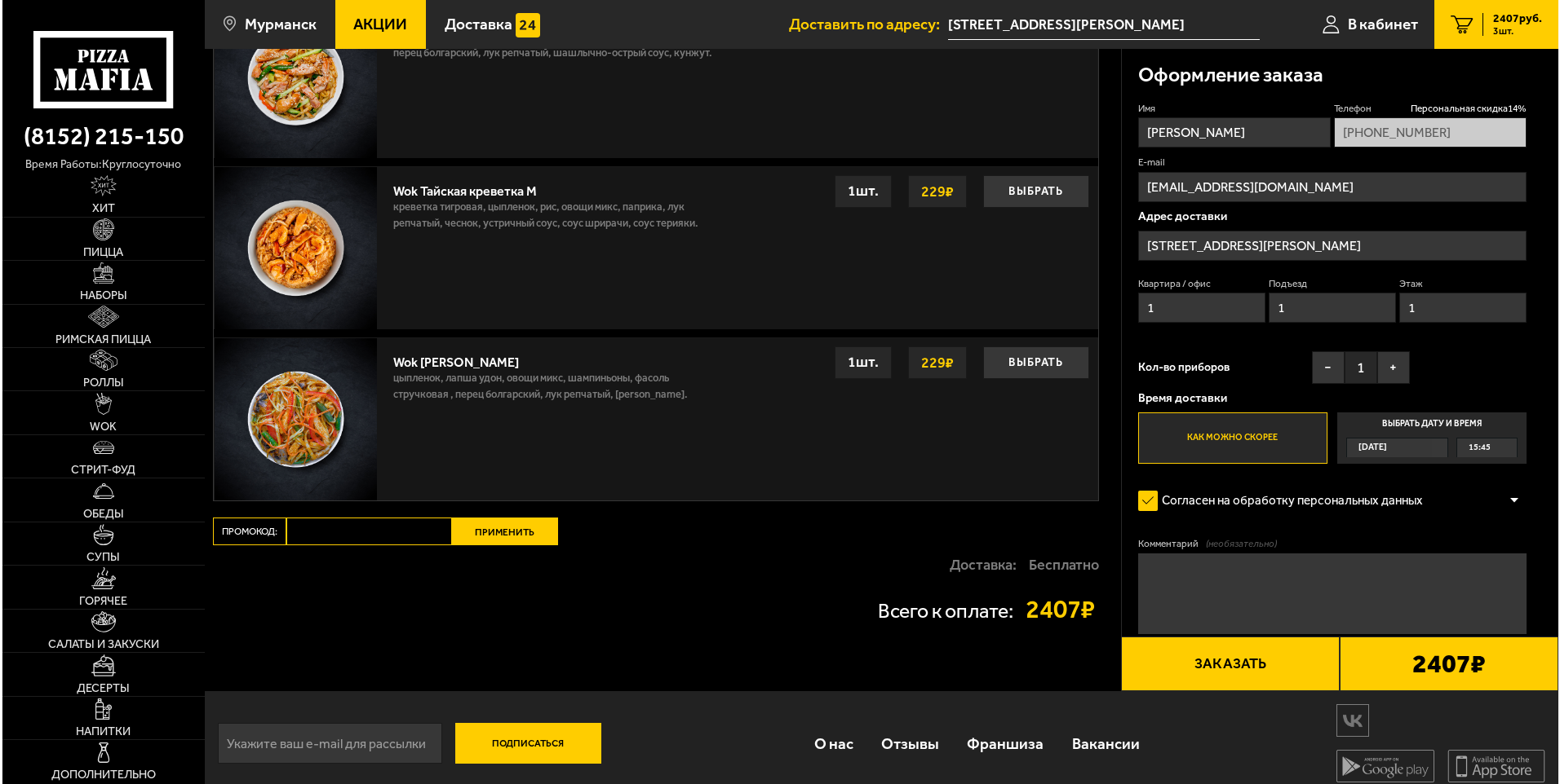
scroll to position [1308, 0]
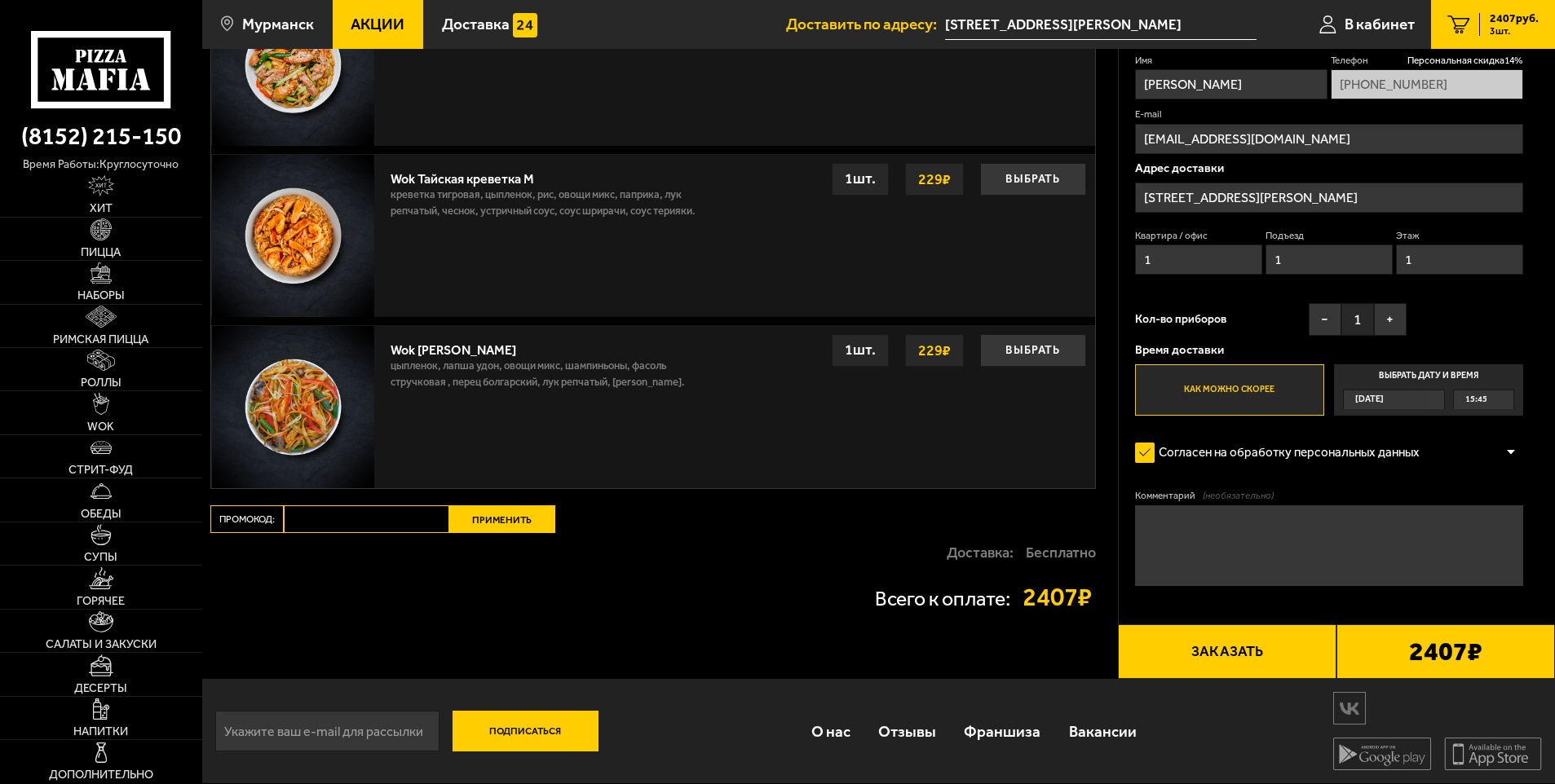
click at [362, 509] on input "Промокод:" at bounding box center [367, 519] width 166 height 27
click at [1250, 663] on button "Заказать" at bounding box center [1228, 652] width 219 height 56
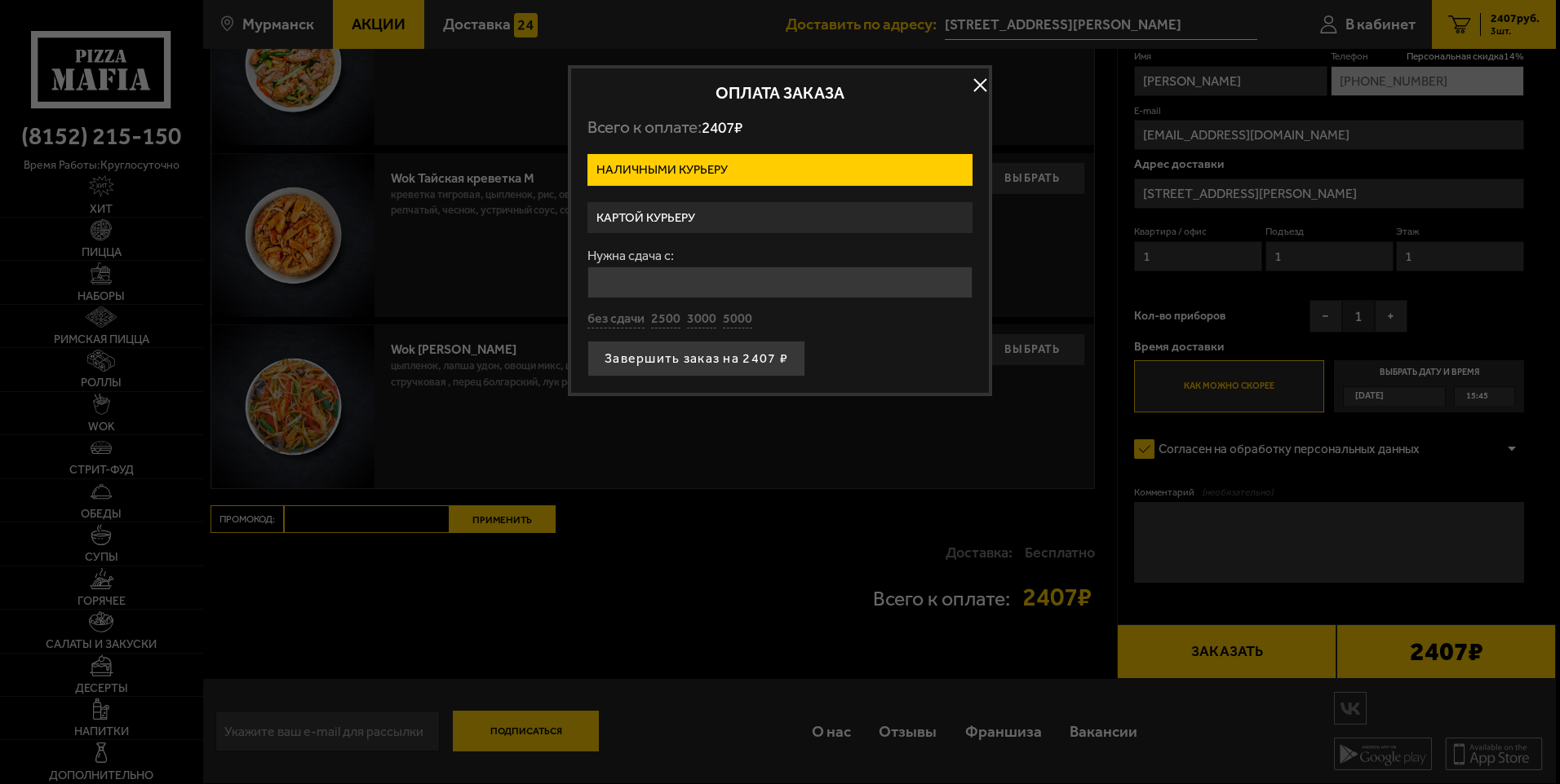
click at [698, 208] on label "Картой курьеру" at bounding box center [780, 218] width 385 height 32
click at [0, 0] on input "Картой курьеру" at bounding box center [0, 0] width 0 height 0
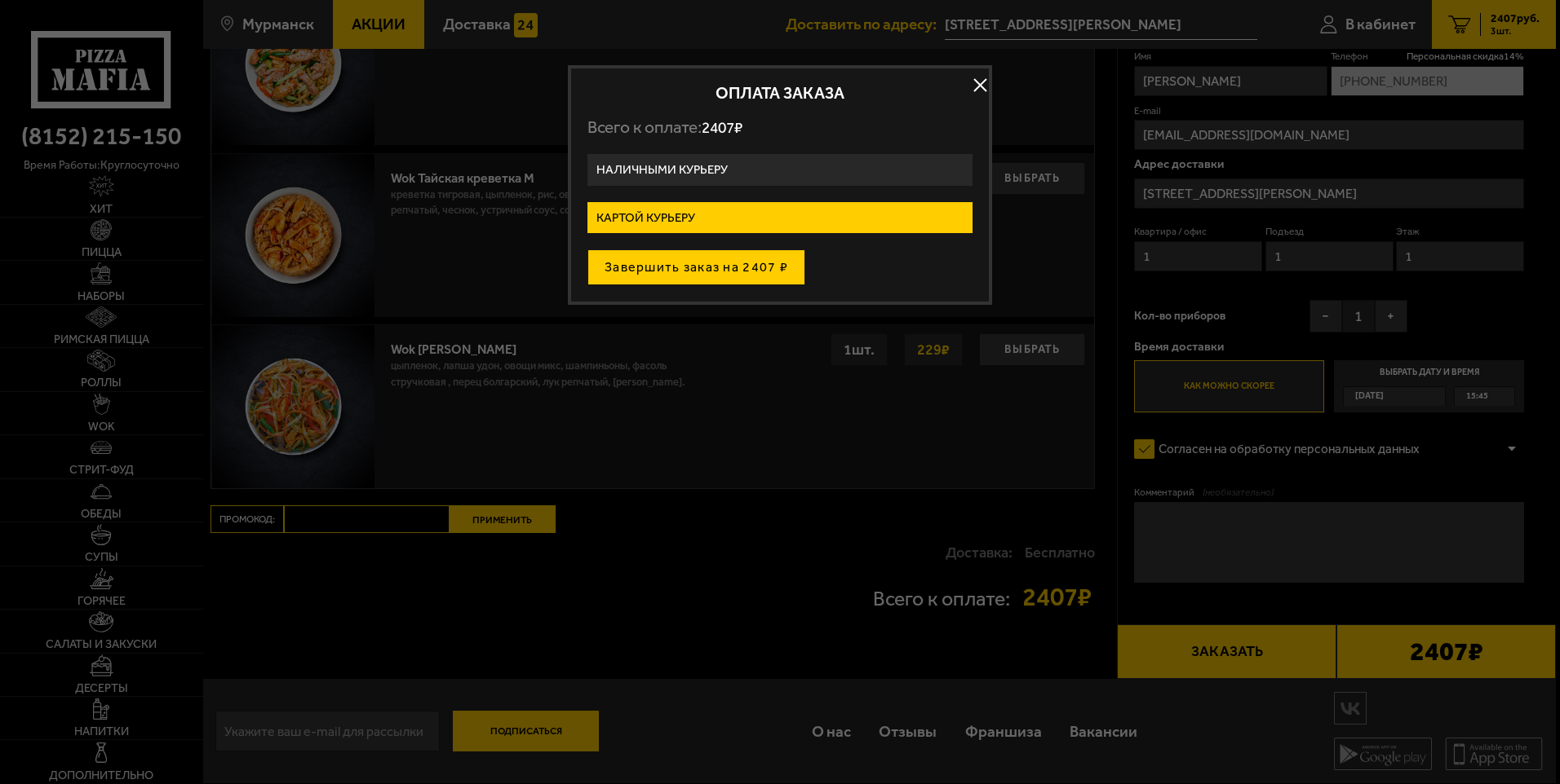
click at [735, 270] on button "Завершить заказ на 2407 ₽" at bounding box center [696, 268] width 218 height 36
